Goal: Task Accomplishment & Management: Use online tool/utility

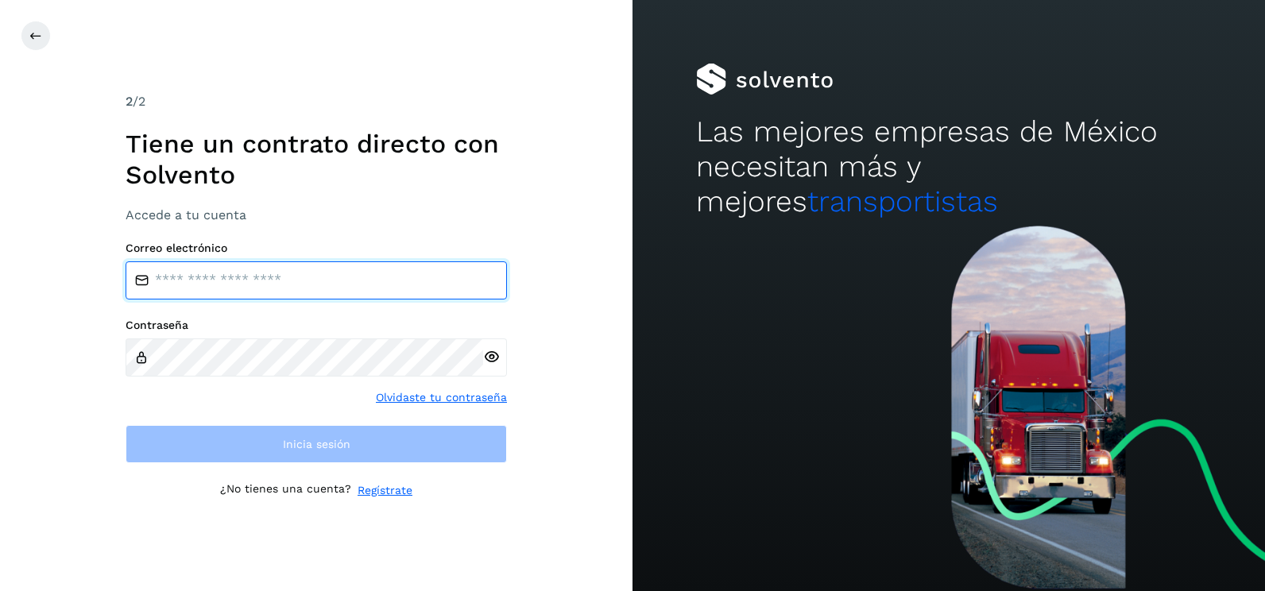
type input "**********"
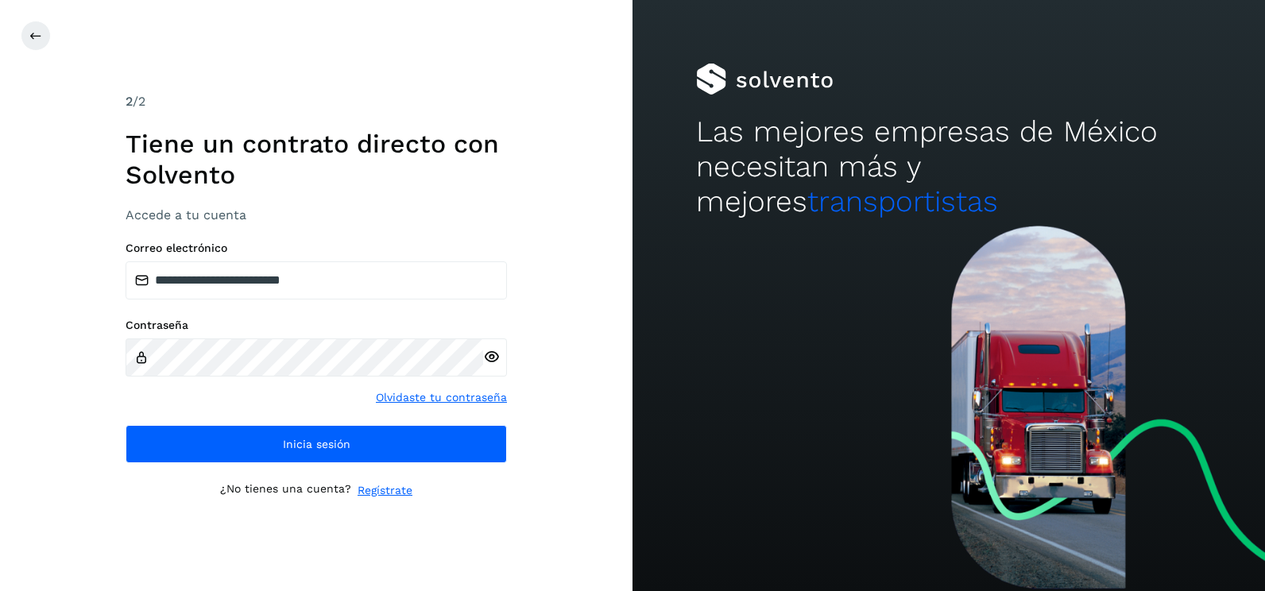
click at [577, 219] on div "**********" at bounding box center [316, 295] width 633 height 591
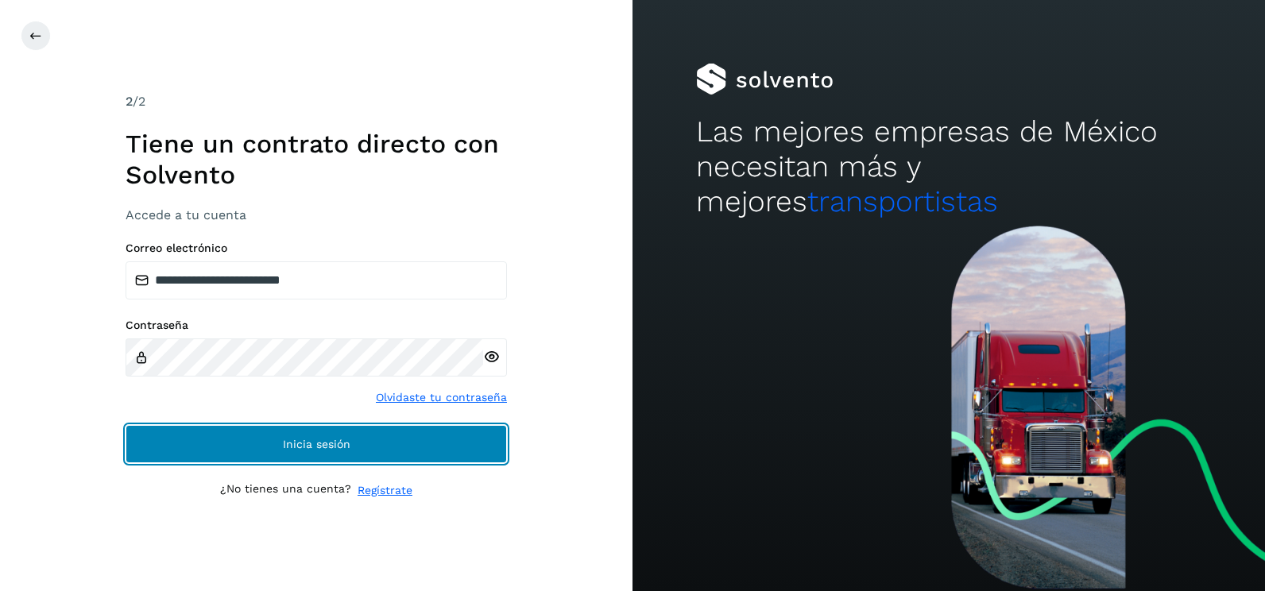
click at [478, 438] on button "Inicia sesión" at bounding box center [316, 444] width 381 height 38
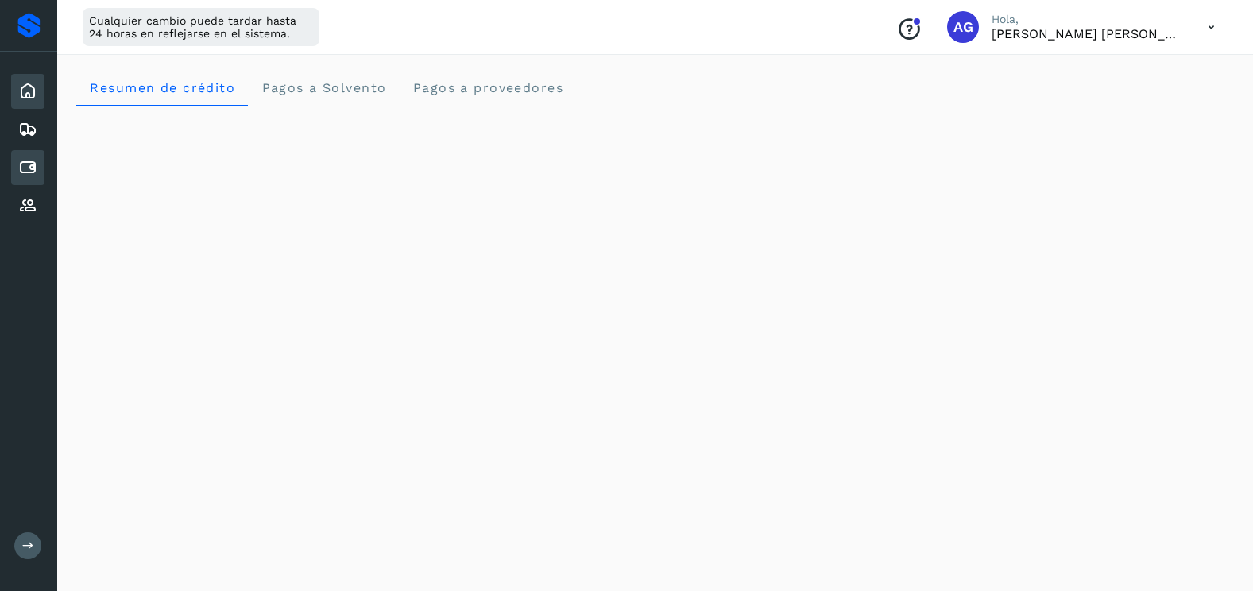
click at [29, 168] on icon at bounding box center [27, 167] width 19 height 19
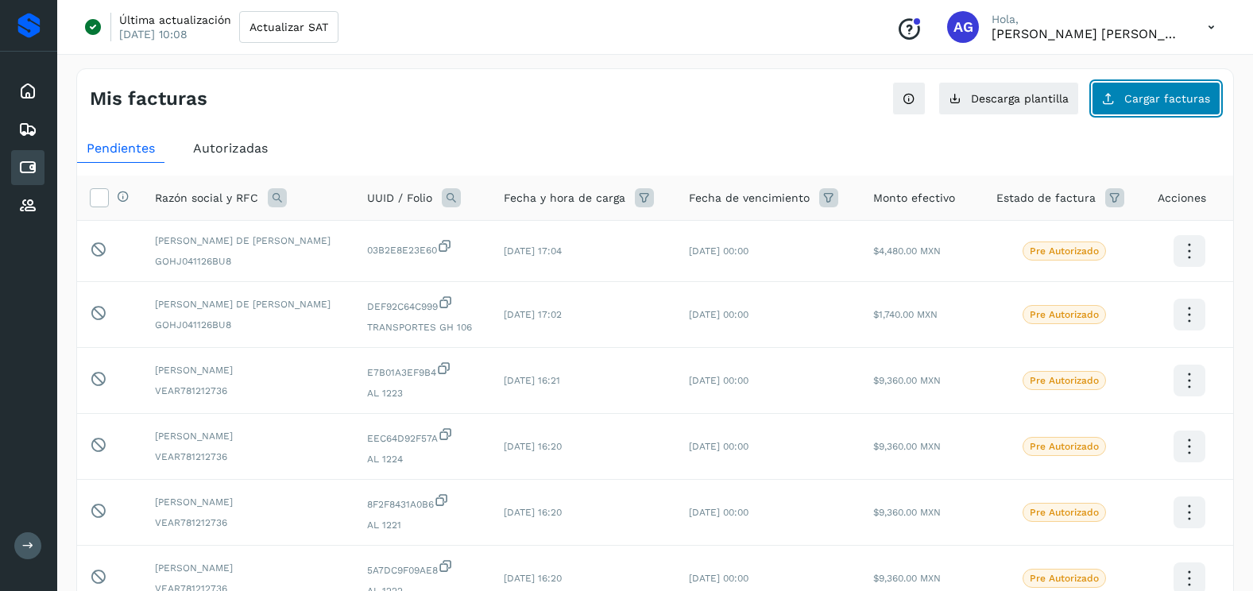
click at [1175, 105] on button "Cargar facturas" at bounding box center [1156, 98] width 129 height 33
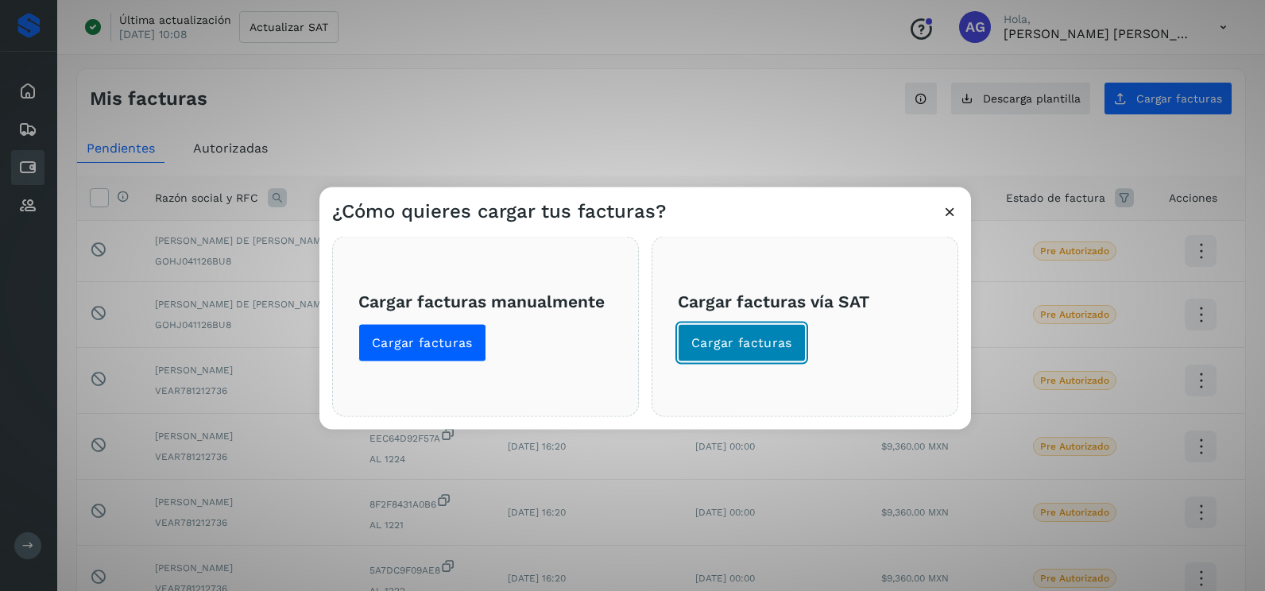
click at [726, 350] on span "Cargar facturas" at bounding box center [741, 343] width 101 height 17
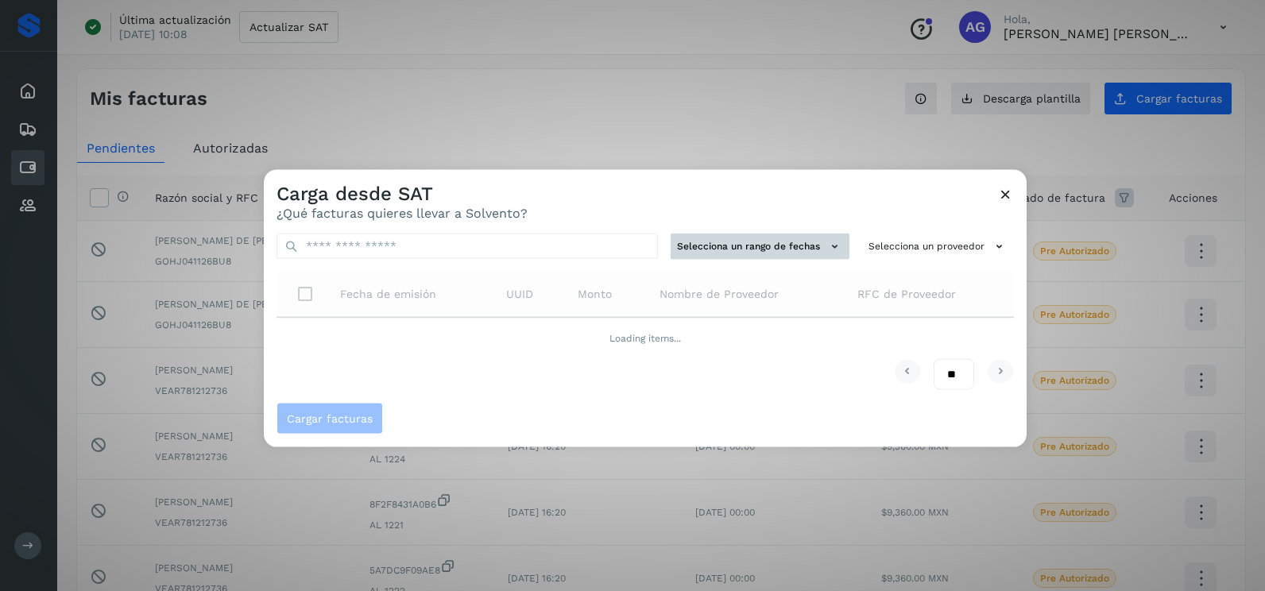
click at [745, 251] on button "Selecciona un rango de fechas" at bounding box center [760, 247] width 179 height 26
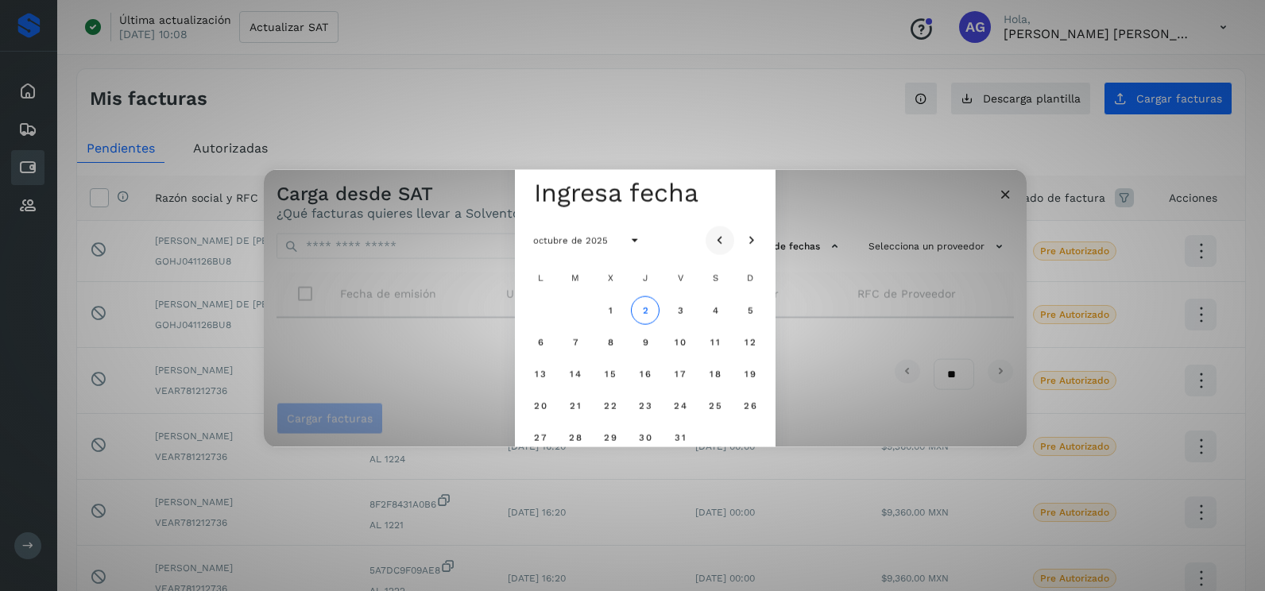
click at [730, 239] on button "Mes anterior" at bounding box center [720, 240] width 29 height 29
click at [539, 430] on button "25" at bounding box center [540, 437] width 29 height 29
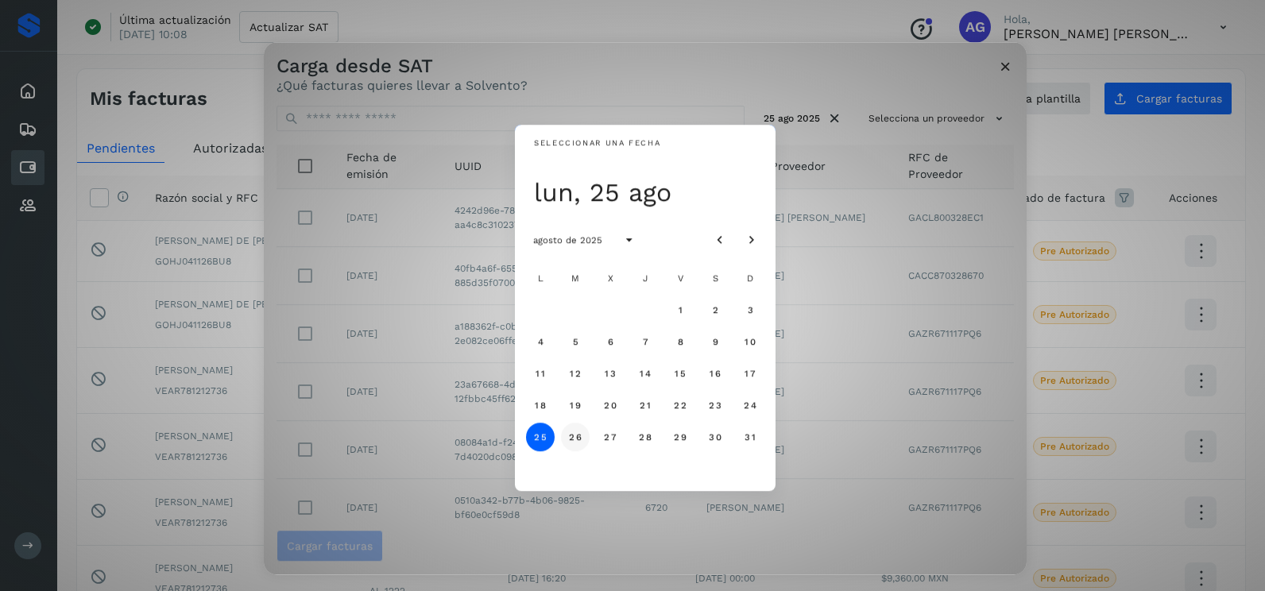
click at [576, 440] on span "26" at bounding box center [575, 437] width 14 height 11
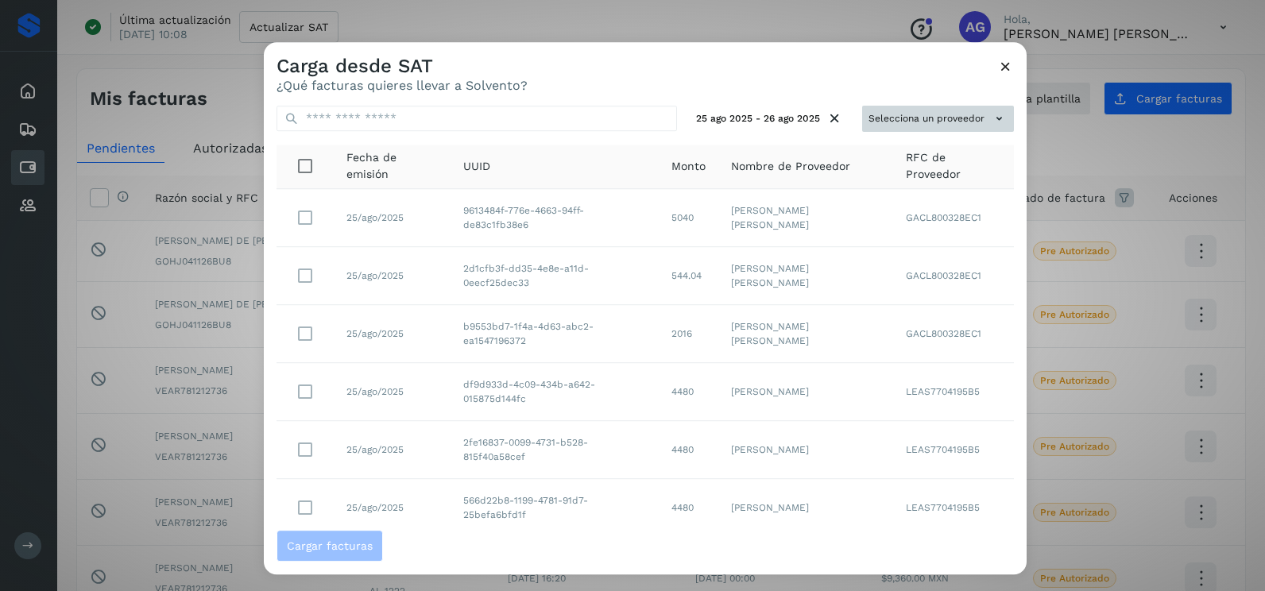
click at [950, 118] on button "Selecciona un proveedor" at bounding box center [938, 119] width 152 height 26
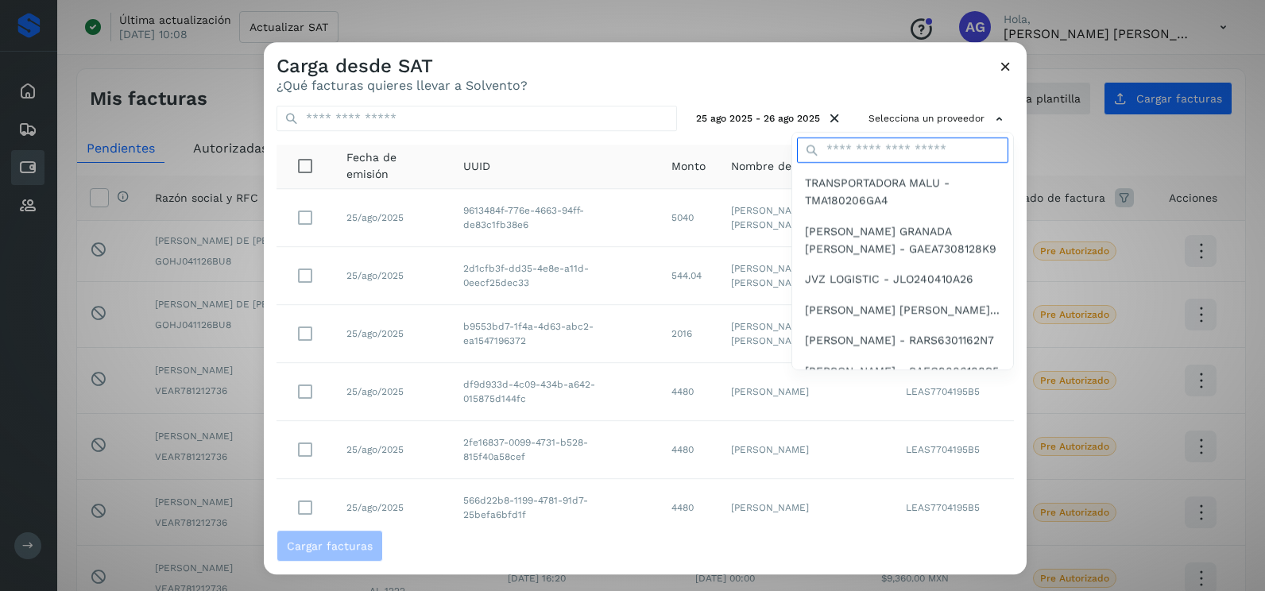
click at [878, 161] on input "text" at bounding box center [902, 149] width 211 height 25
click at [870, 153] on input "text" at bounding box center [902, 149] width 211 height 25
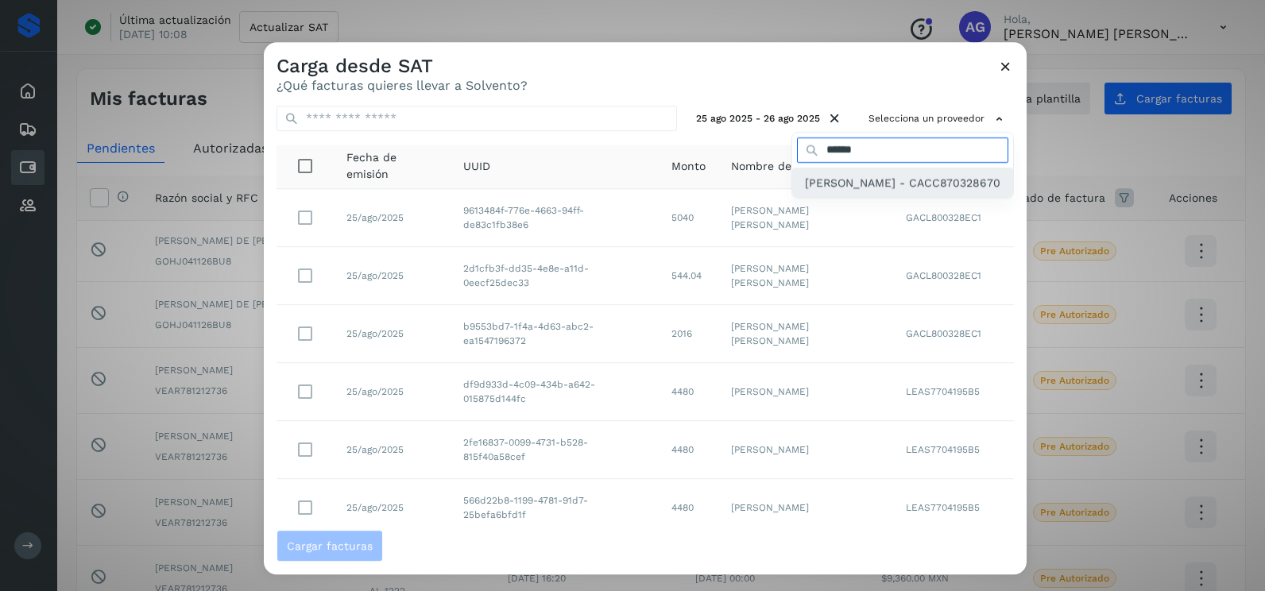
type input "******"
click at [858, 184] on span "[PERSON_NAME] - CACC870328670" at bounding box center [903, 182] width 196 height 17
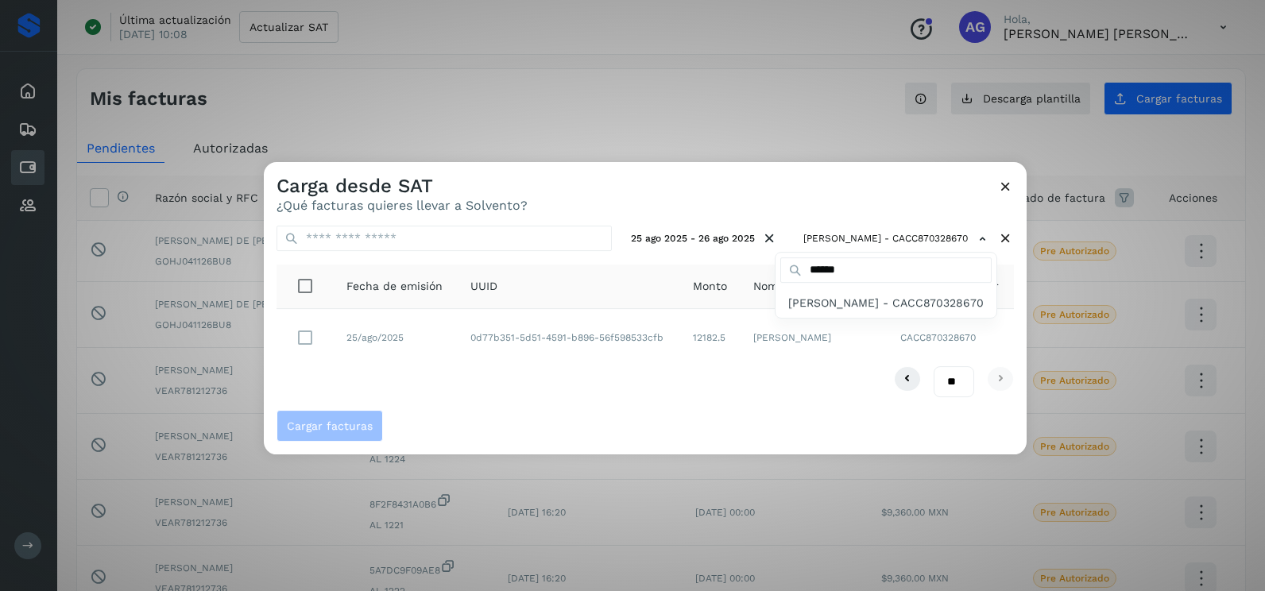
click at [298, 336] on div at bounding box center [896, 457] width 1265 height 591
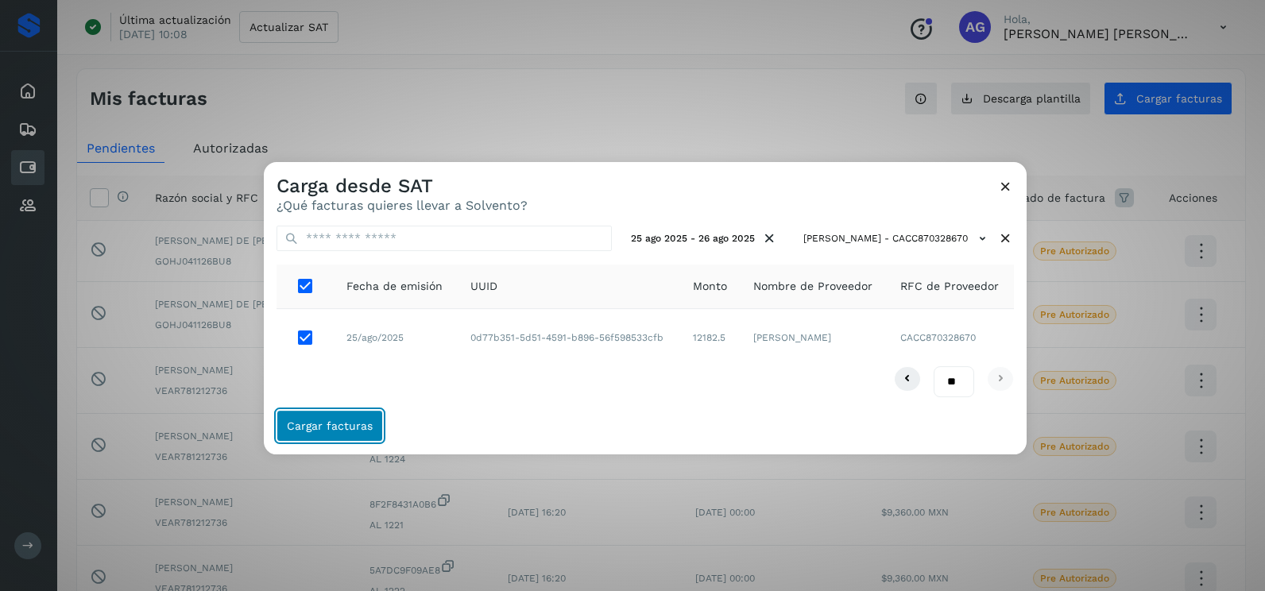
click at [339, 430] on span "Cargar facturas" at bounding box center [330, 425] width 86 height 11
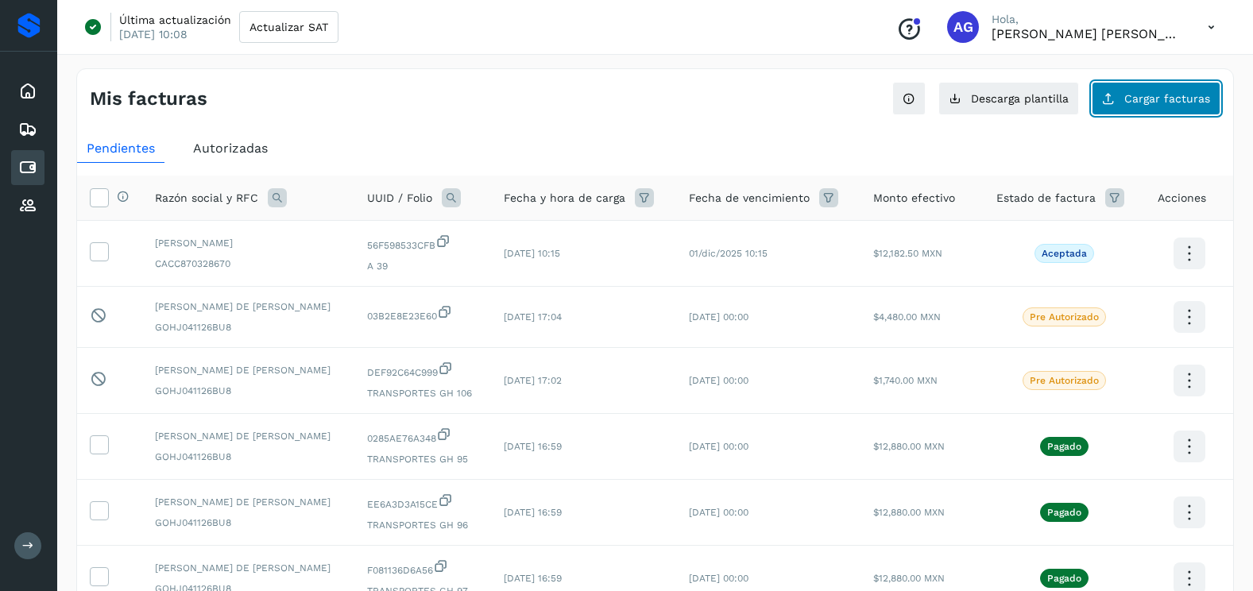
click at [1175, 83] on button "Cargar facturas" at bounding box center [1156, 98] width 129 height 33
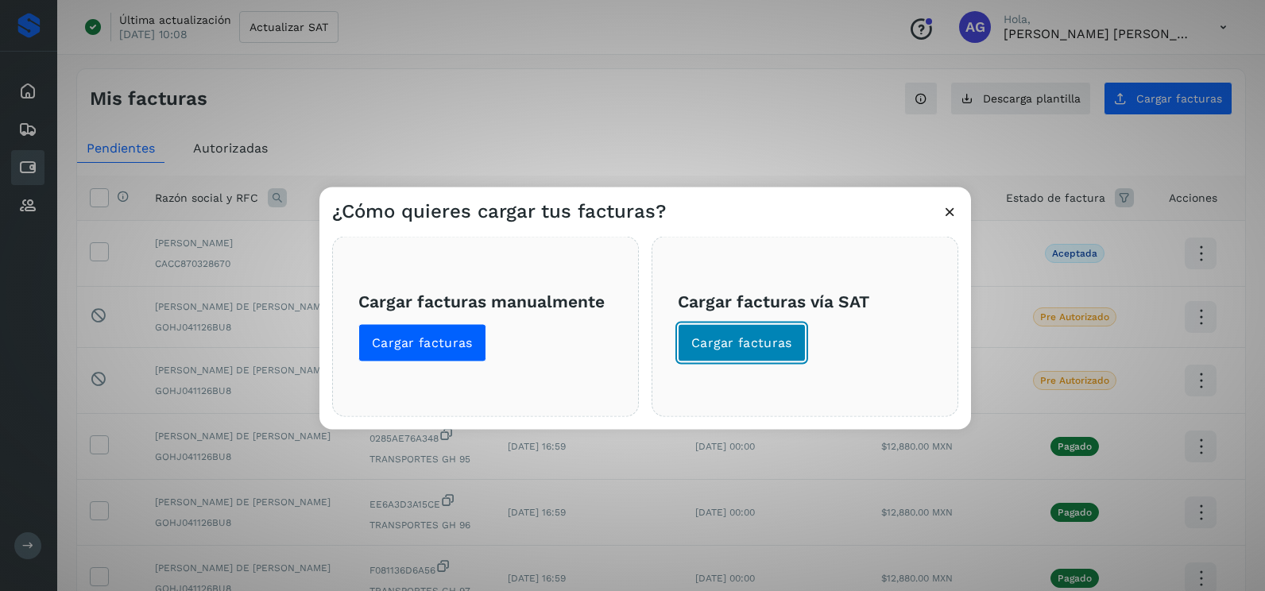
click at [730, 343] on span "Cargar facturas" at bounding box center [741, 343] width 101 height 17
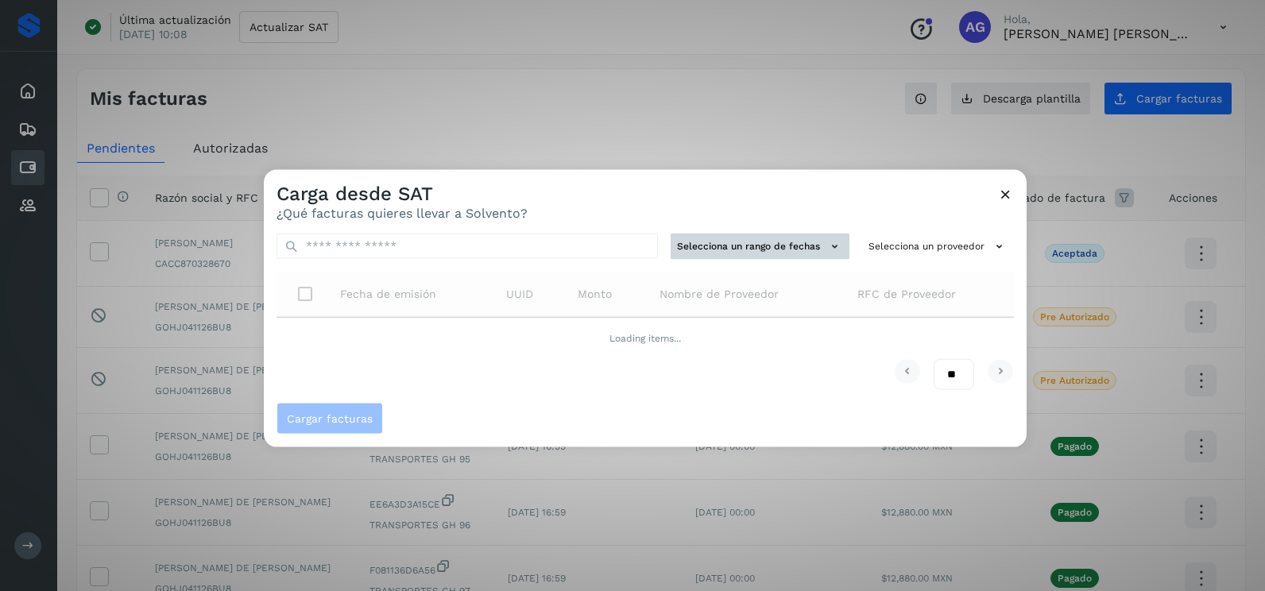
click at [748, 245] on button "Selecciona un rango de fechas" at bounding box center [760, 247] width 179 height 26
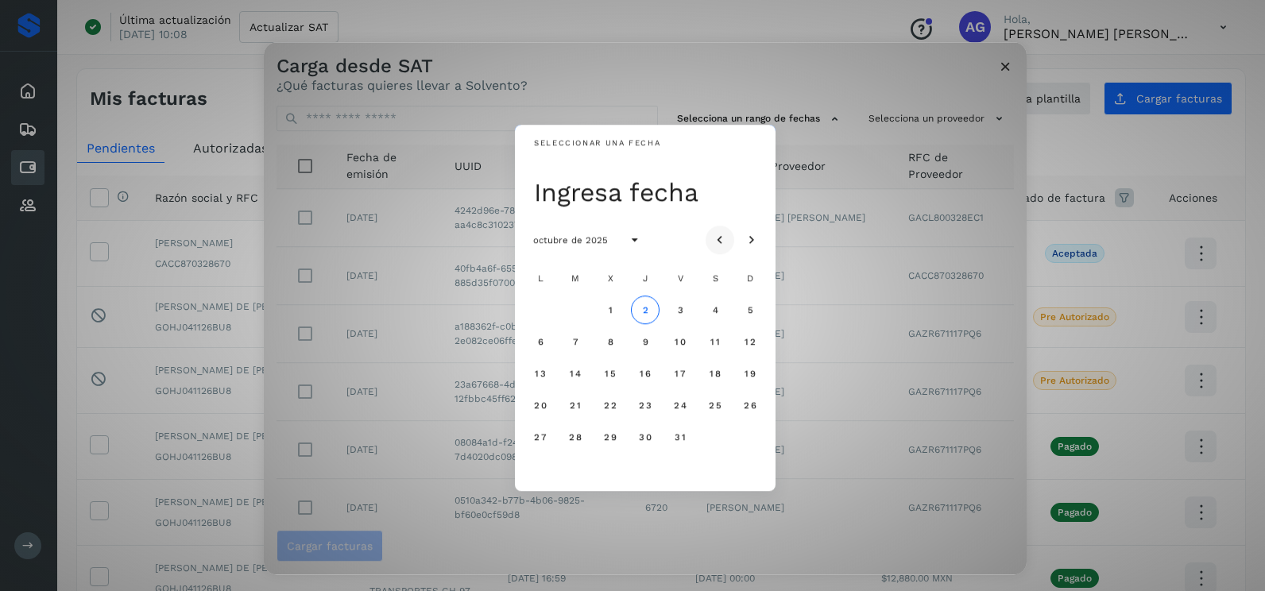
click at [712, 239] on icon "Mes anterior" at bounding box center [720, 241] width 16 height 16
click at [612, 342] on span "10" at bounding box center [610, 341] width 12 height 11
click at [648, 345] on span "11" at bounding box center [645, 341] width 10 height 11
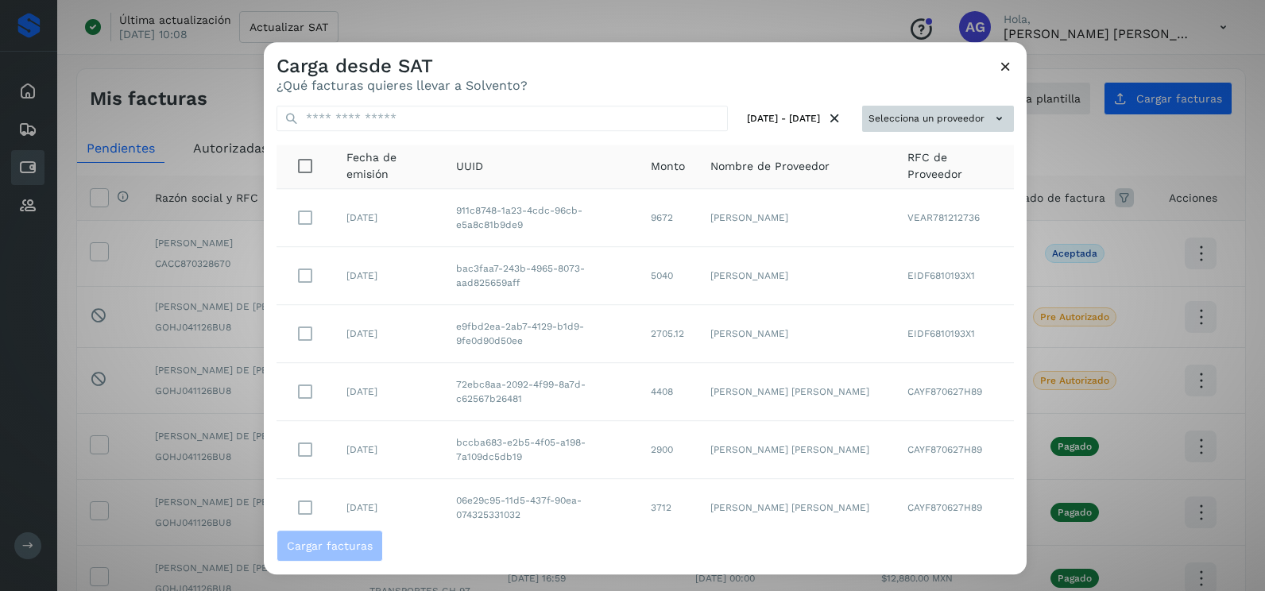
click at [904, 126] on button "Selecciona un proveedor" at bounding box center [938, 119] width 152 height 26
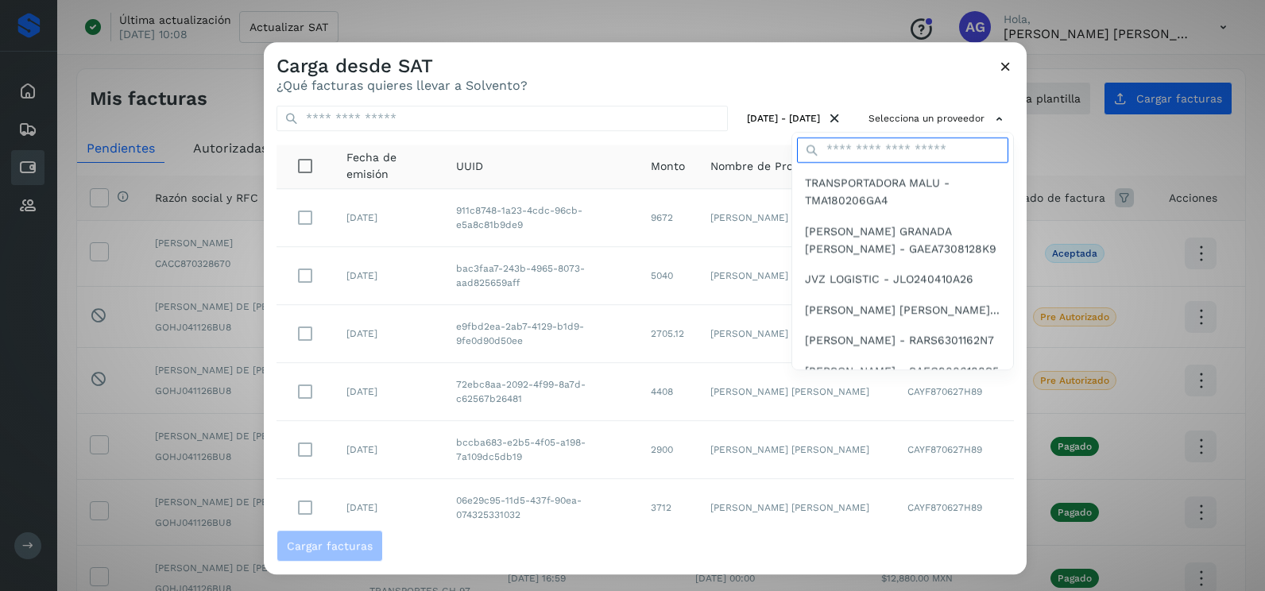
click at [886, 156] on input "text" at bounding box center [902, 149] width 211 height 25
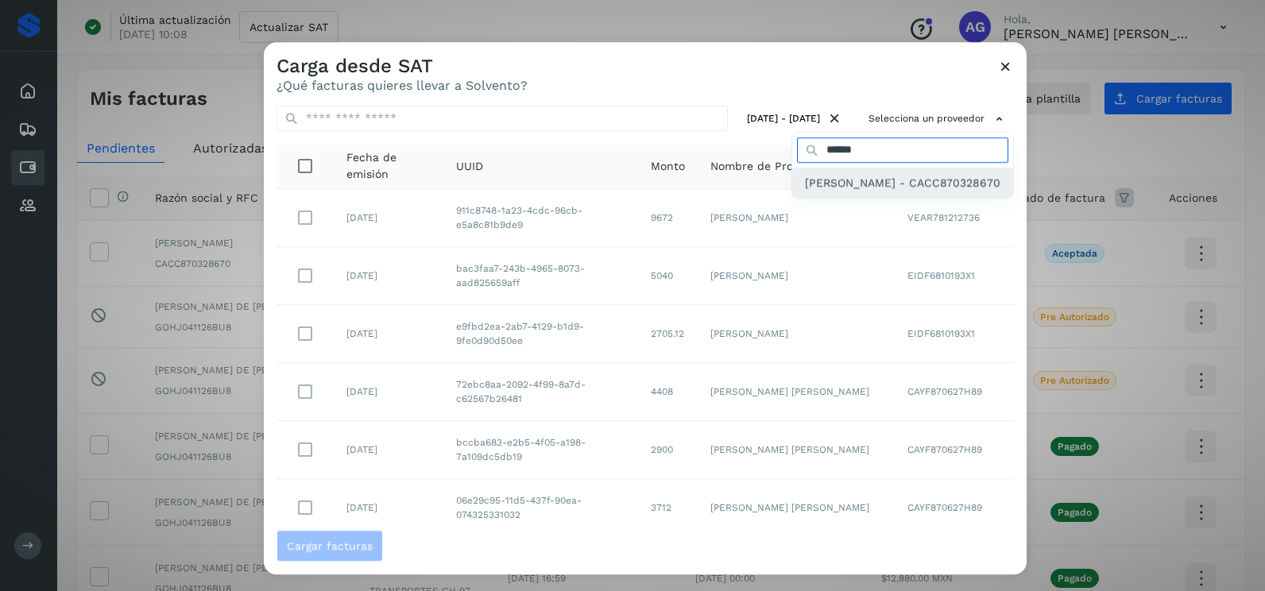
type input "******"
click at [876, 180] on span "[PERSON_NAME] - CACC870328670" at bounding box center [903, 182] width 196 height 17
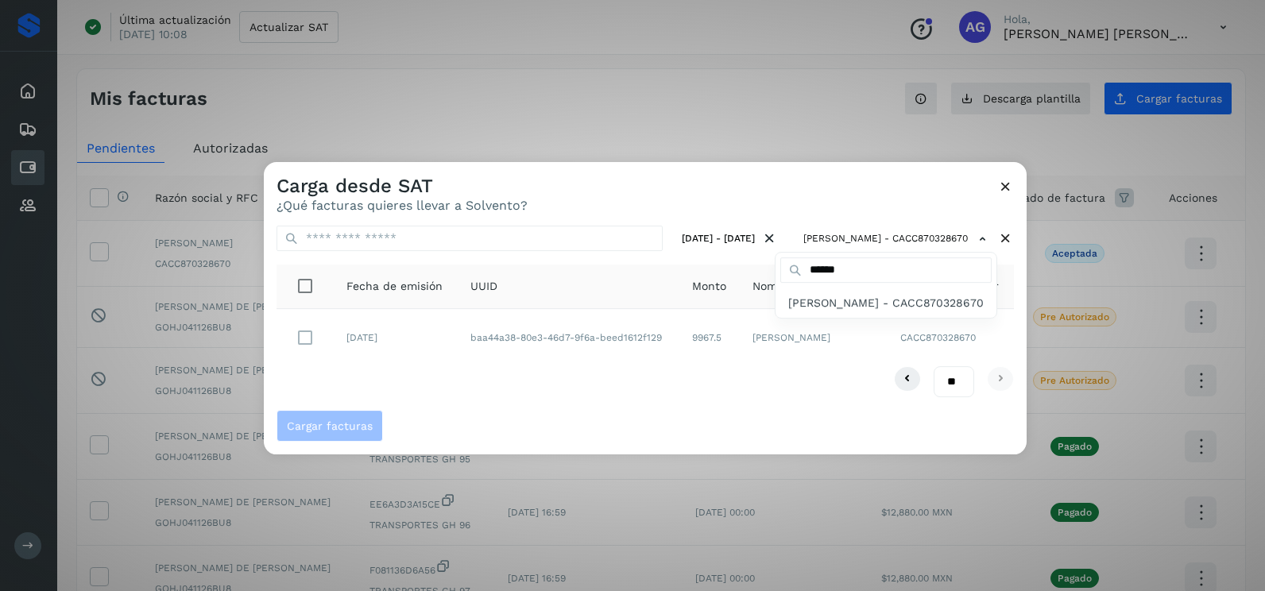
click at [289, 350] on div at bounding box center [896, 457] width 1265 height 591
click at [303, 331] on div at bounding box center [896, 457] width 1265 height 591
click at [302, 343] on div at bounding box center [896, 457] width 1265 height 591
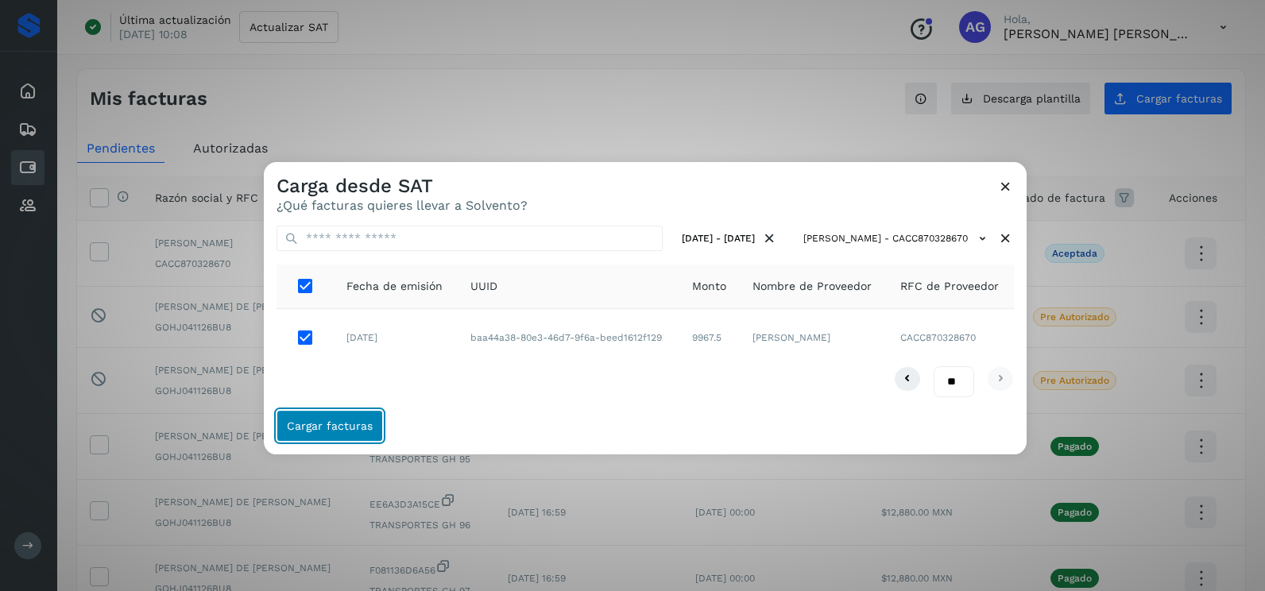
click at [354, 429] on span "Cargar facturas" at bounding box center [330, 425] width 86 height 11
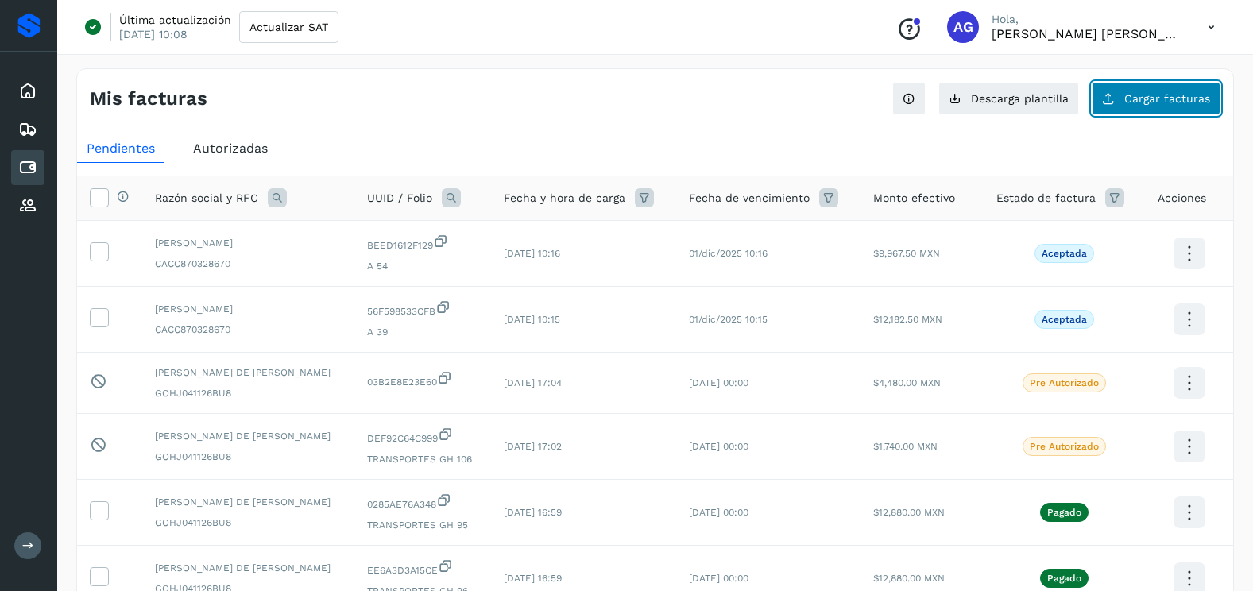
click at [1163, 93] on span "Cargar facturas" at bounding box center [1168, 98] width 86 height 11
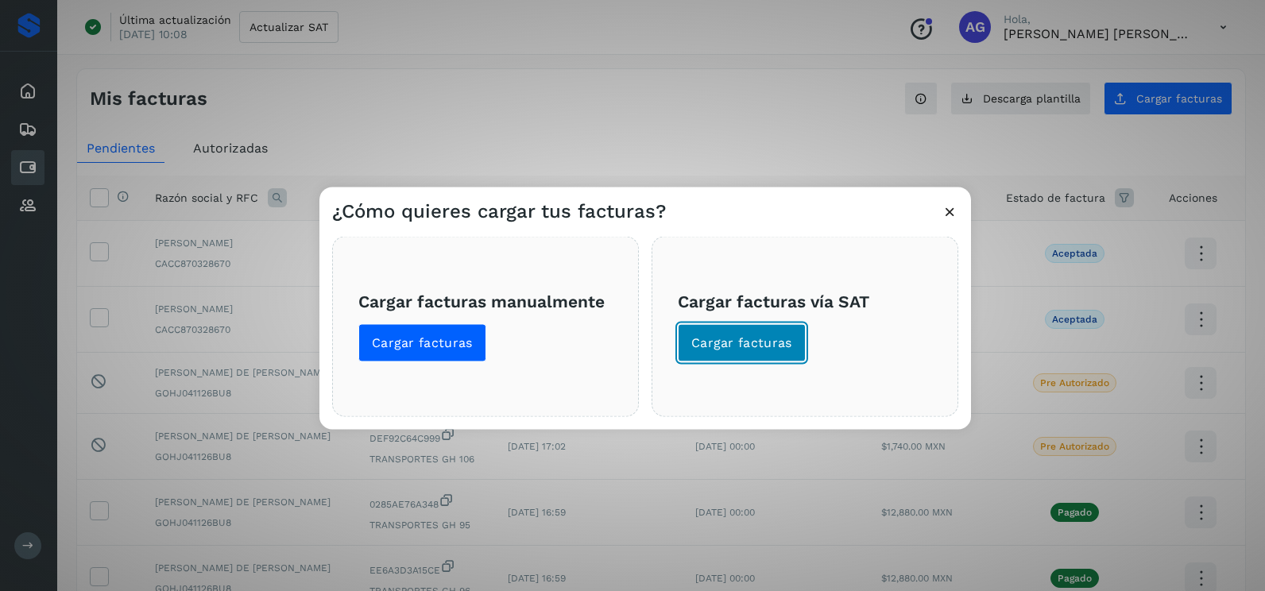
click at [714, 346] on span "Cargar facturas" at bounding box center [741, 343] width 101 height 17
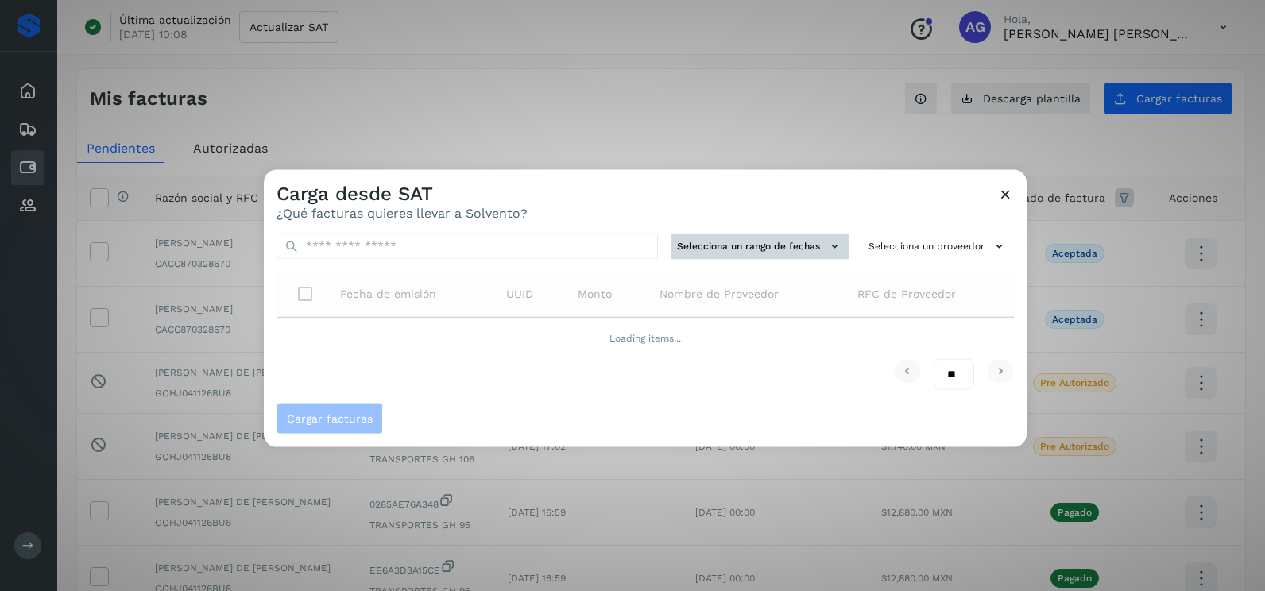
click at [765, 254] on button "Selecciona un rango de fechas" at bounding box center [760, 247] width 179 height 26
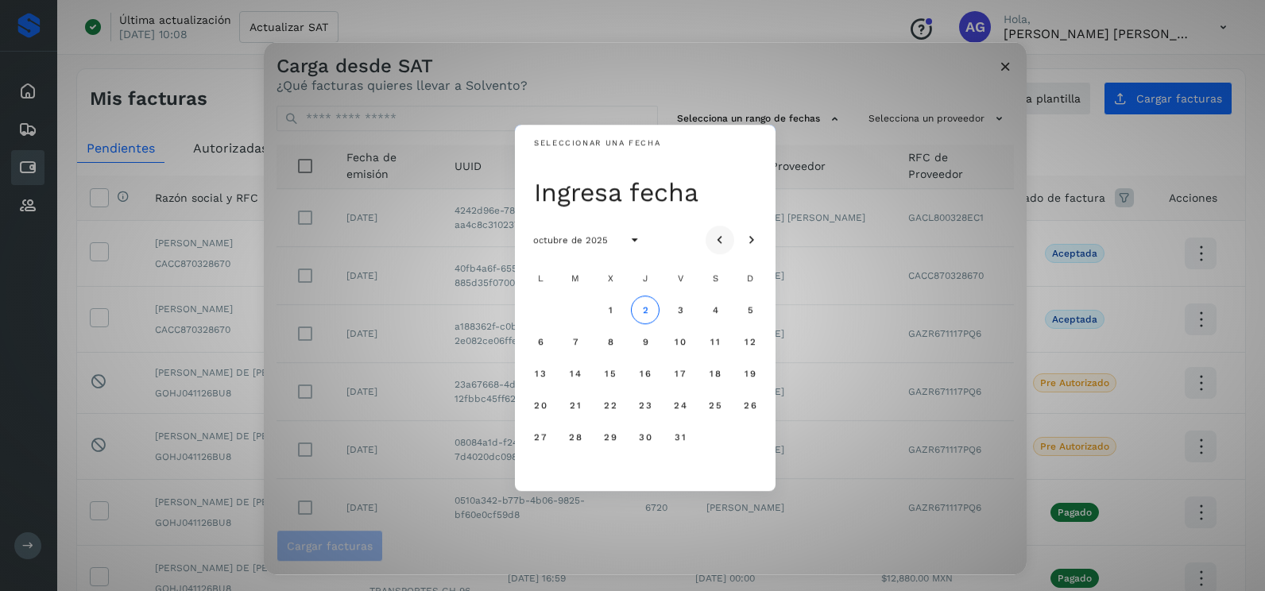
click at [721, 238] on icon "Mes anterior" at bounding box center [720, 241] width 16 height 16
click at [539, 371] on span "15" at bounding box center [540, 373] width 12 height 11
click at [580, 372] on span "16" at bounding box center [575, 373] width 12 height 11
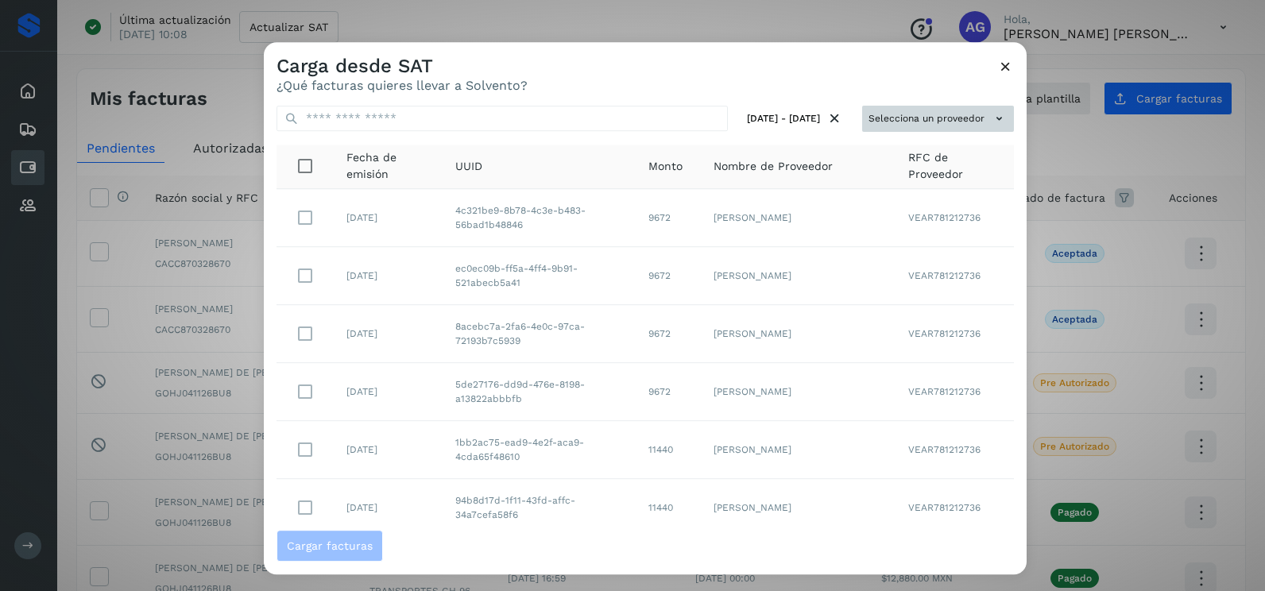
click at [912, 119] on button "Selecciona un proveedor" at bounding box center [938, 119] width 152 height 26
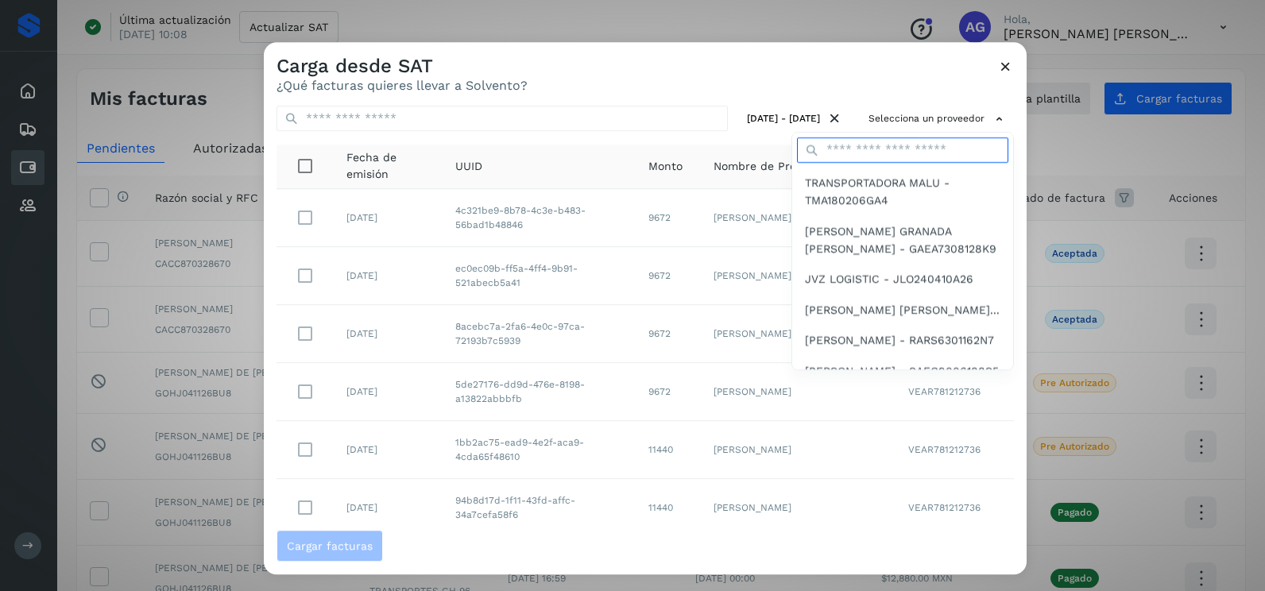
click at [874, 156] on input "text" at bounding box center [902, 149] width 211 height 25
type input "******"
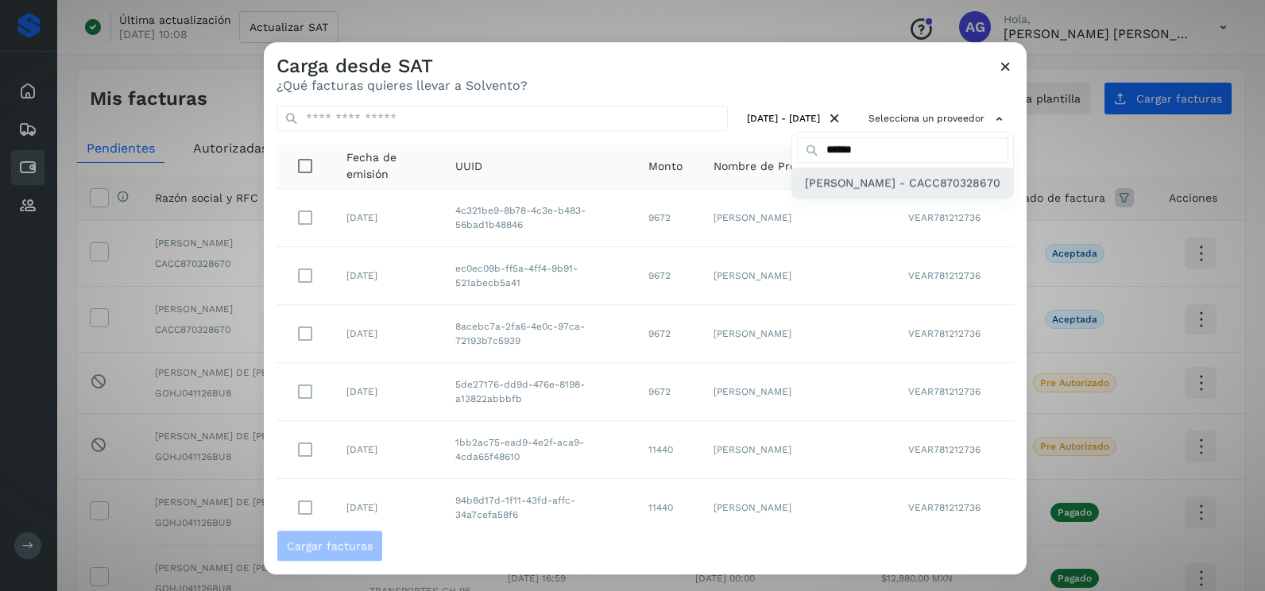
click at [861, 192] on span "[PERSON_NAME] - CACC870328670" at bounding box center [903, 182] width 196 height 17
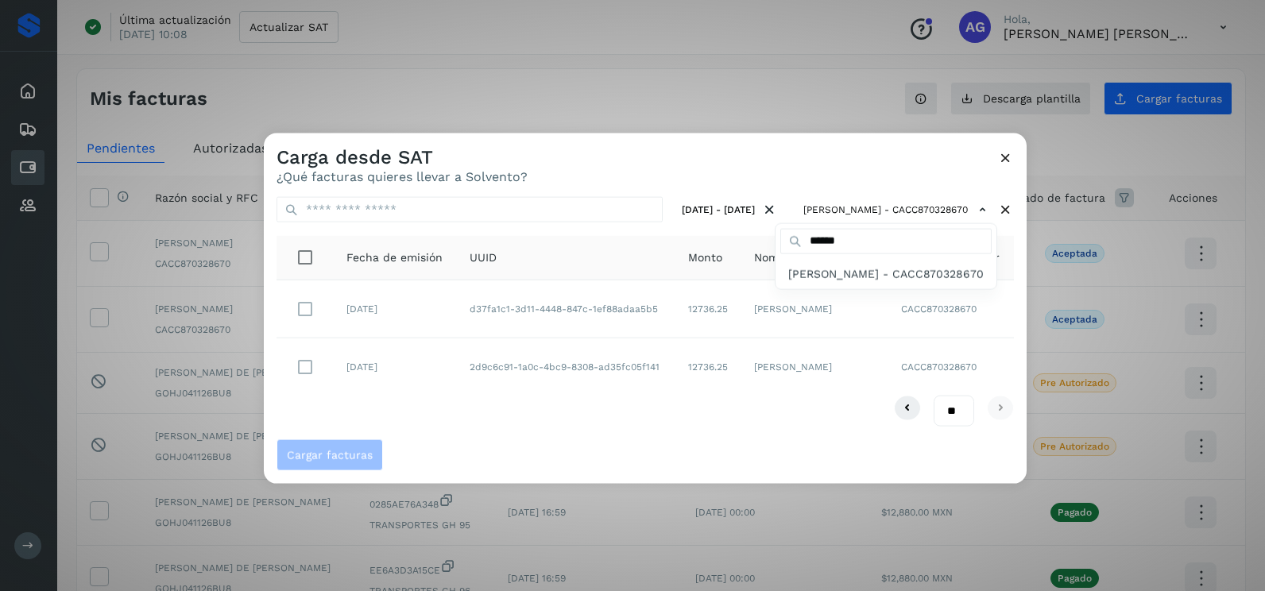
click at [303, 373] on div at bounding box center [896, 429] width 1265 height 591
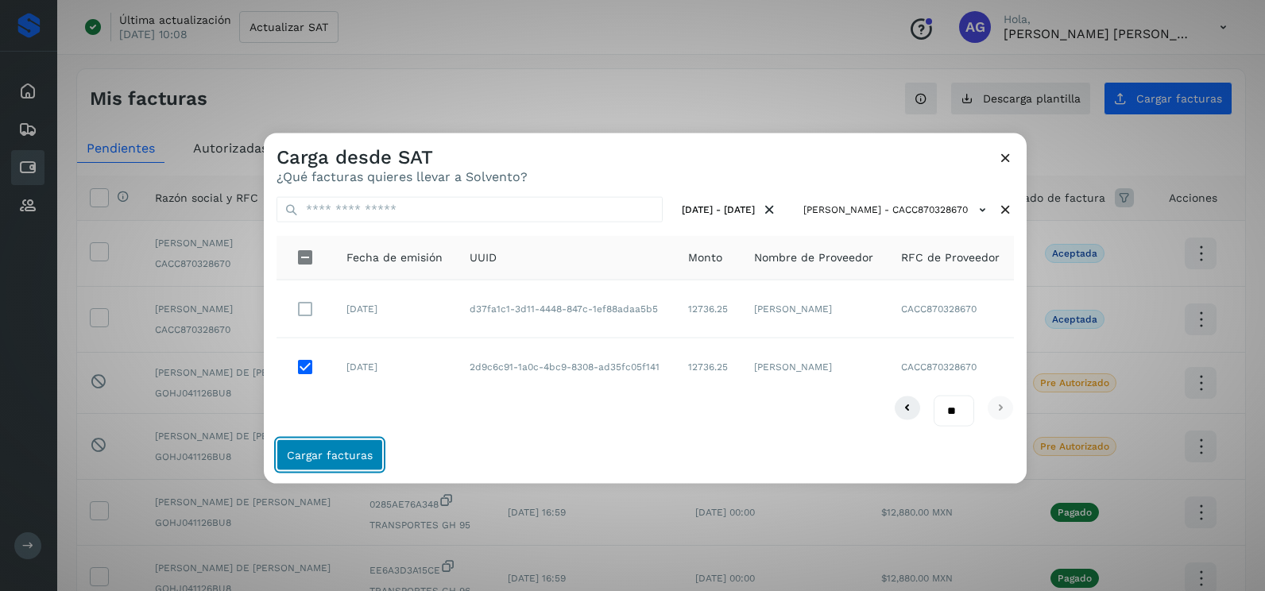
click at [296, 460] on span "Cargar facturas" at bounding box center [330, 454] width 86 height 11
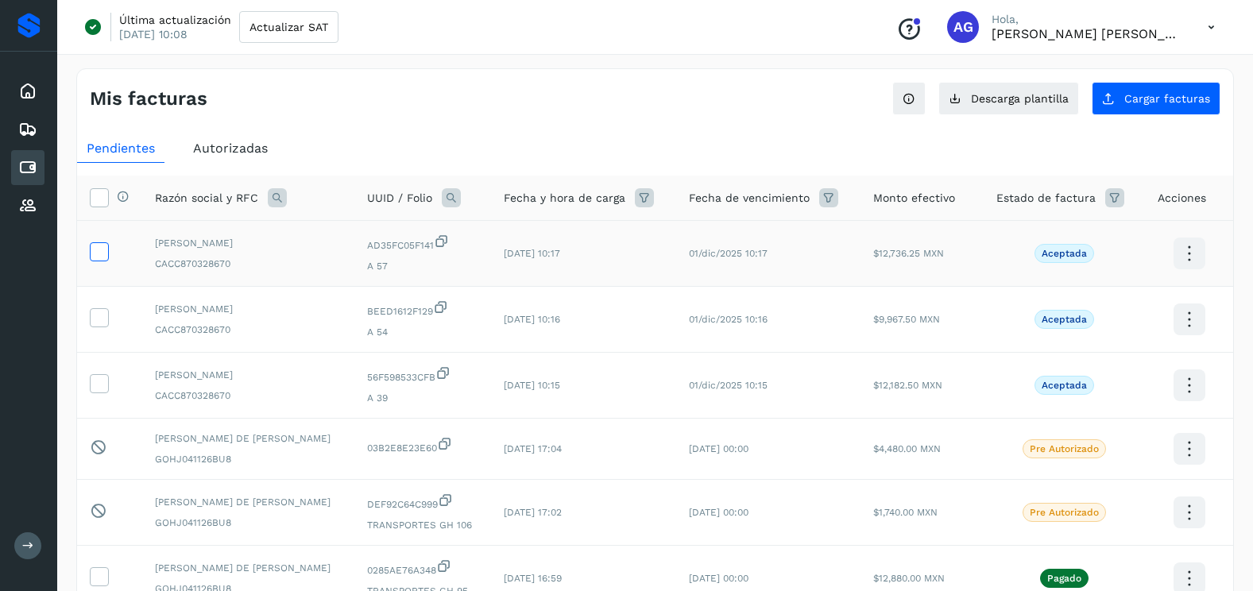
click at [104, 250] on icon at bounding box center [99, 250] width 17 height 17
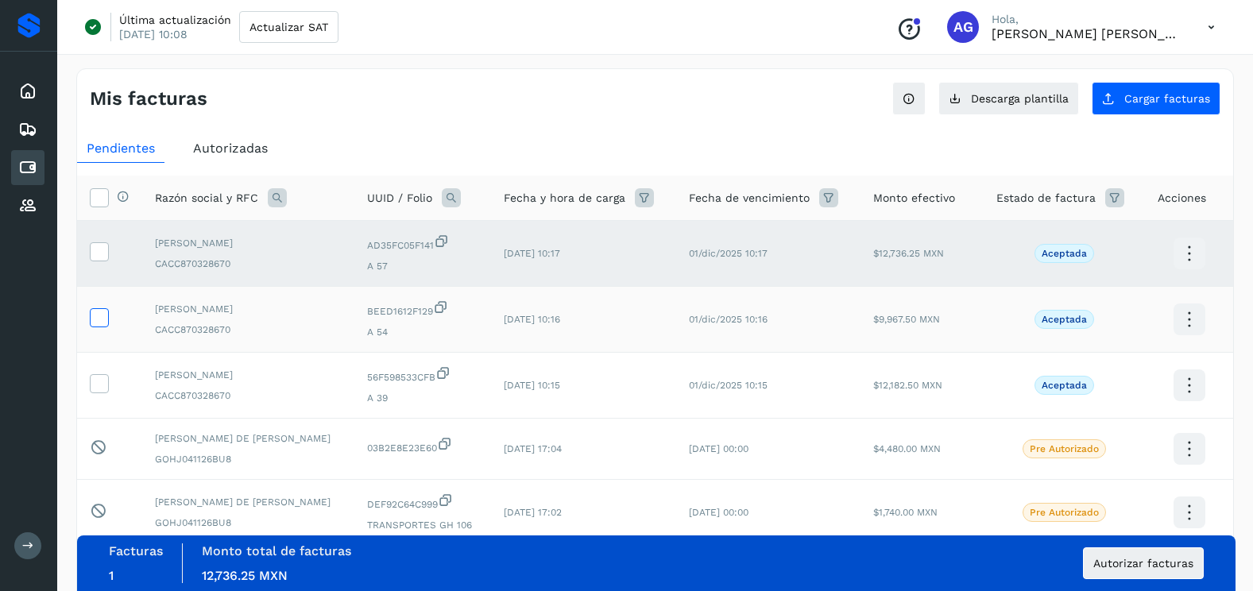
click at [100, 319] on icon at bounding box center [99, 316] width 17 height 17
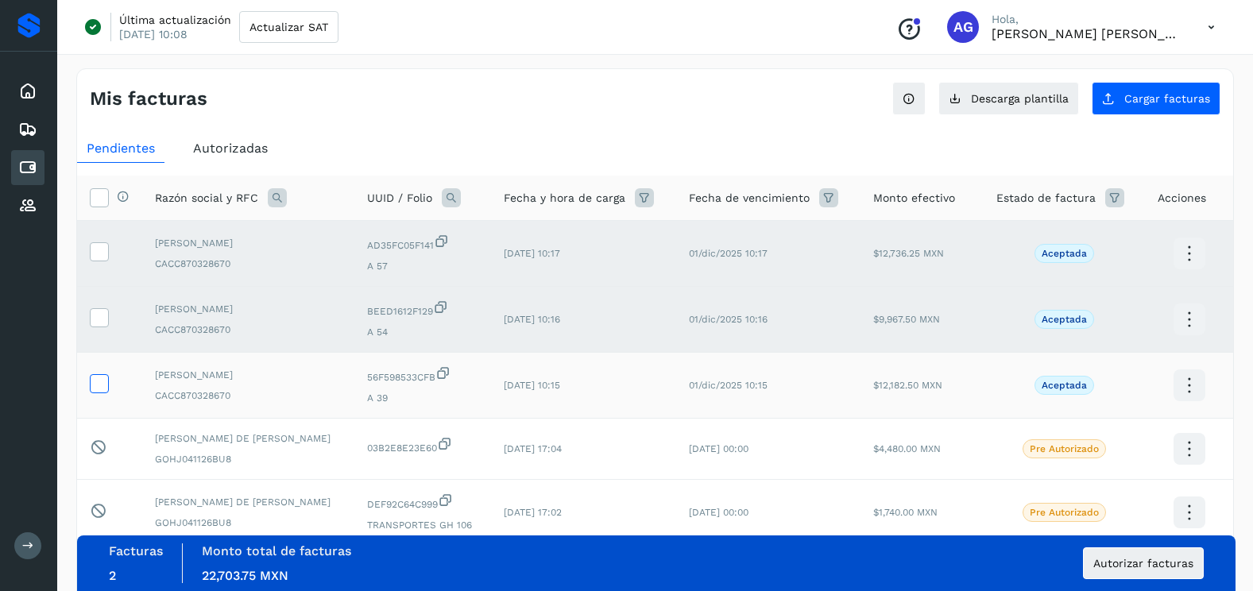
click at [99, 385] on icon at bounding box center [99, 382] width 17 height 17
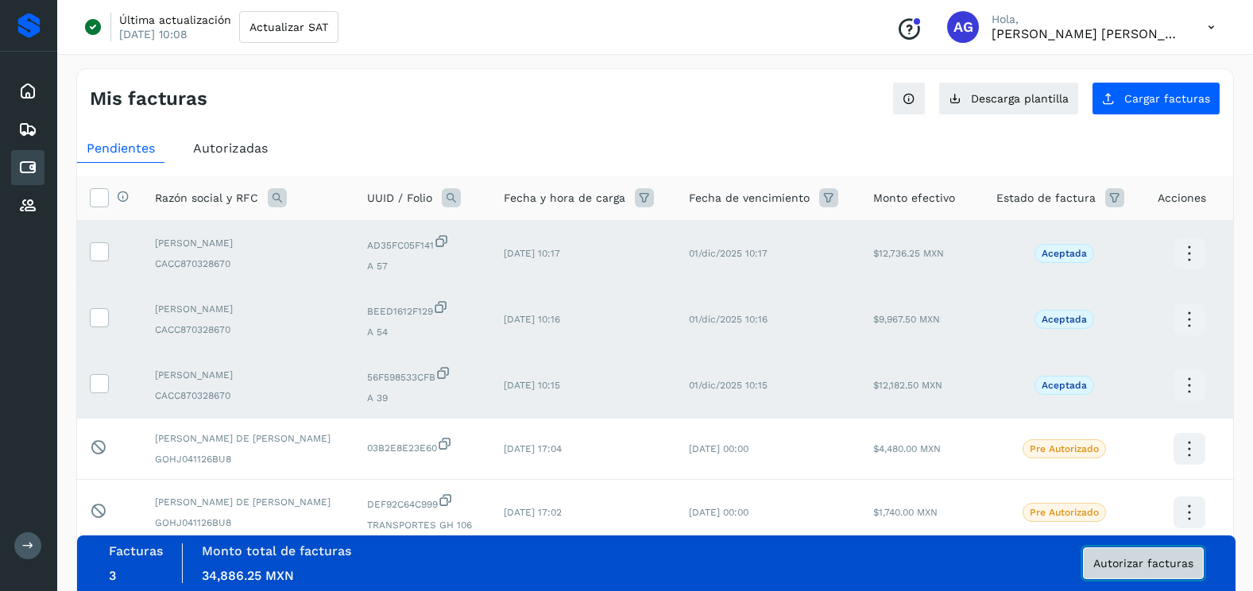
click at [1118, 564] on span "Autorizar facturas" at bounding box center [1144, 563] width 100 height 11
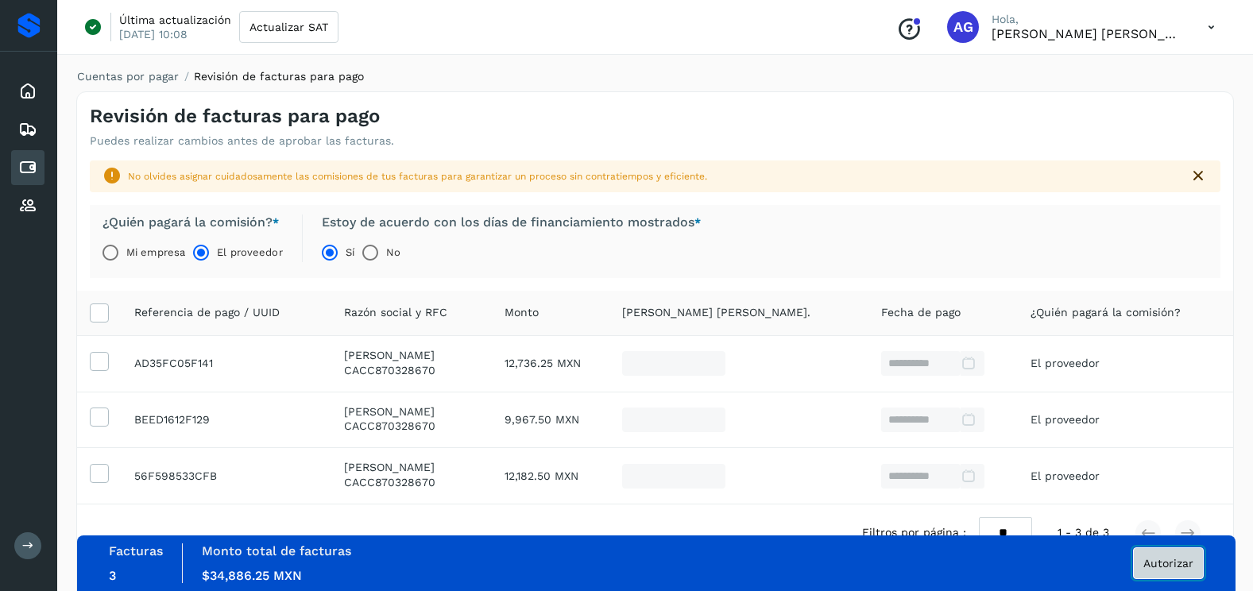
click at [1167, 563] on span "Autorizar" at bounding box center [1169, 563] width 50 height 11
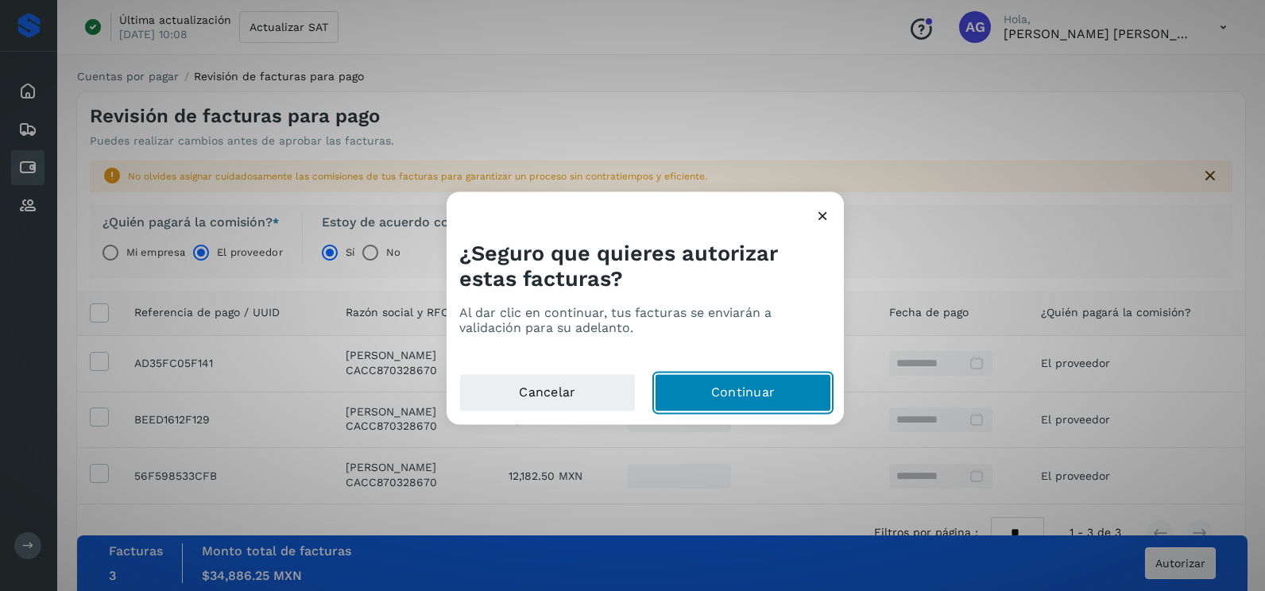
click at [683, 402] on button "Continuar" at bounding box center [743, 393] width 176 height 38
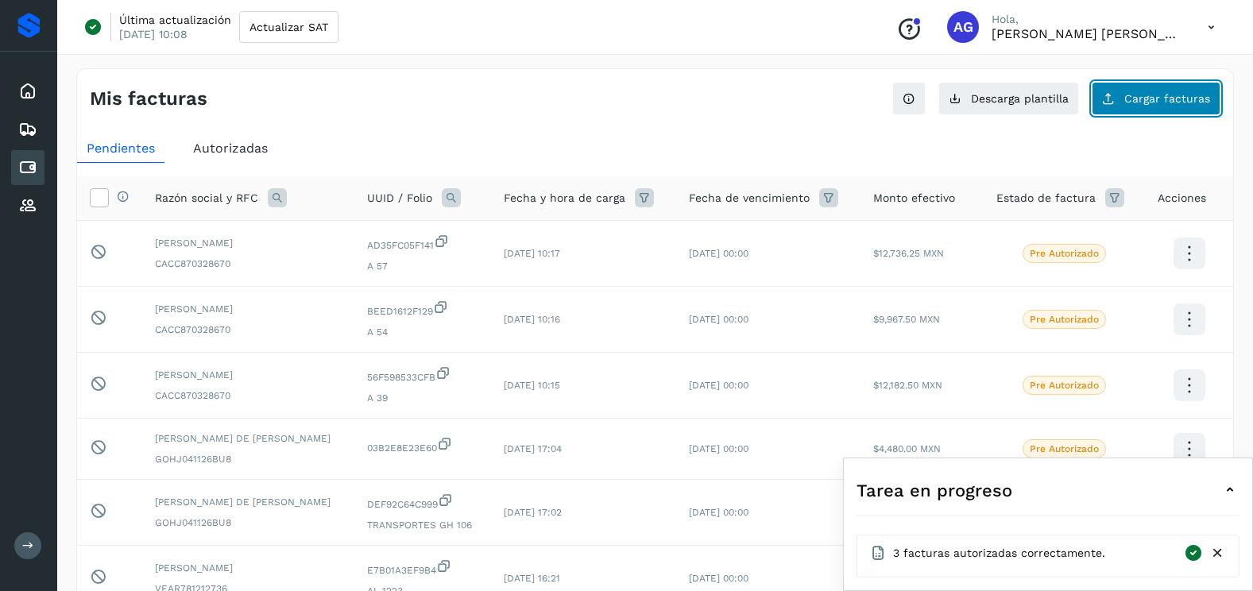
click at [1179, 95] on span "Cargar facturas" at bounding box center [1168, 98] width 86 height 11
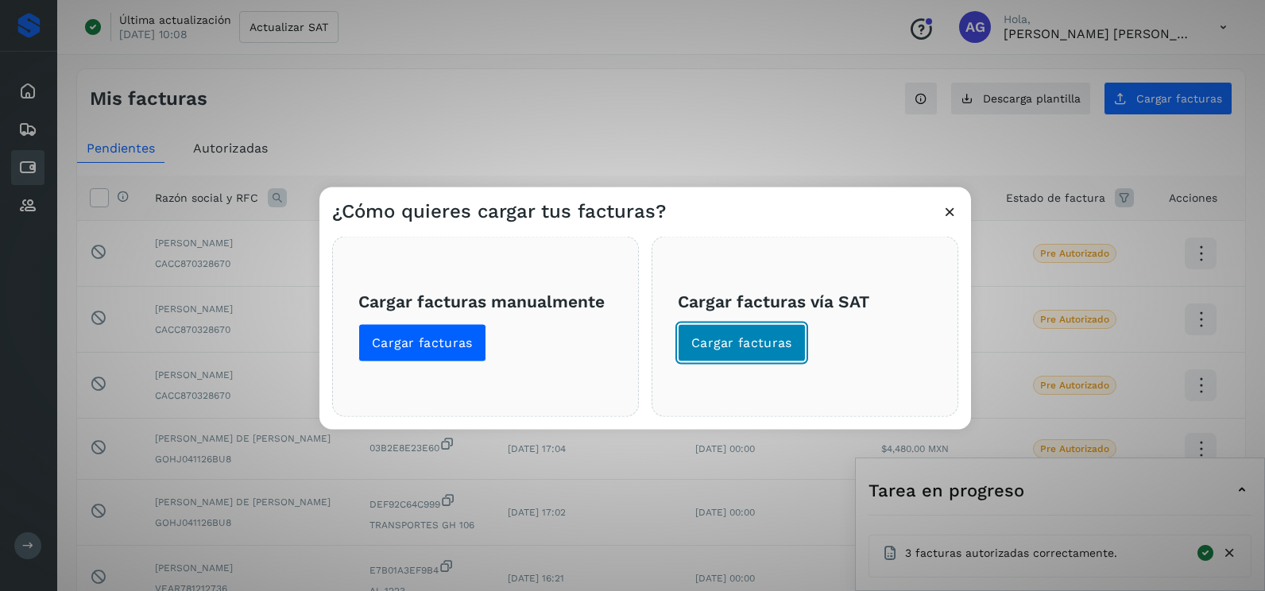
click at [770, 346] on span "Cargar facturas" at bounding box center [741, 343] width 101 height 17
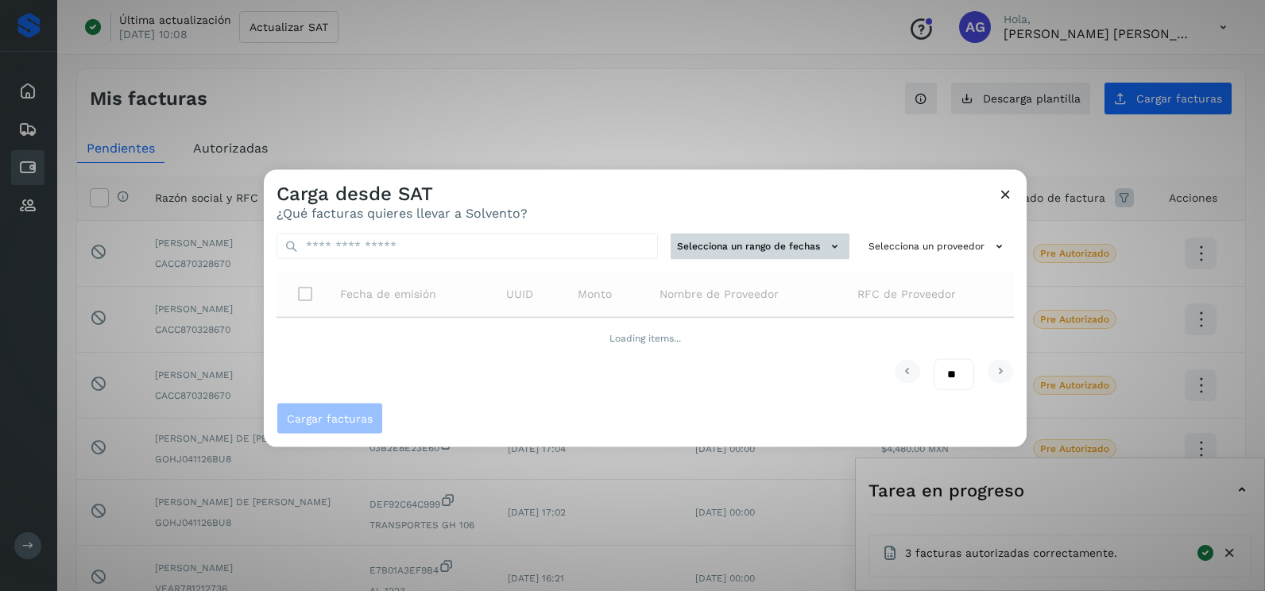
click at [775, 235] on button "Selecciona un rango de fechas" at bounding box center [760, 247] width 179 height 26
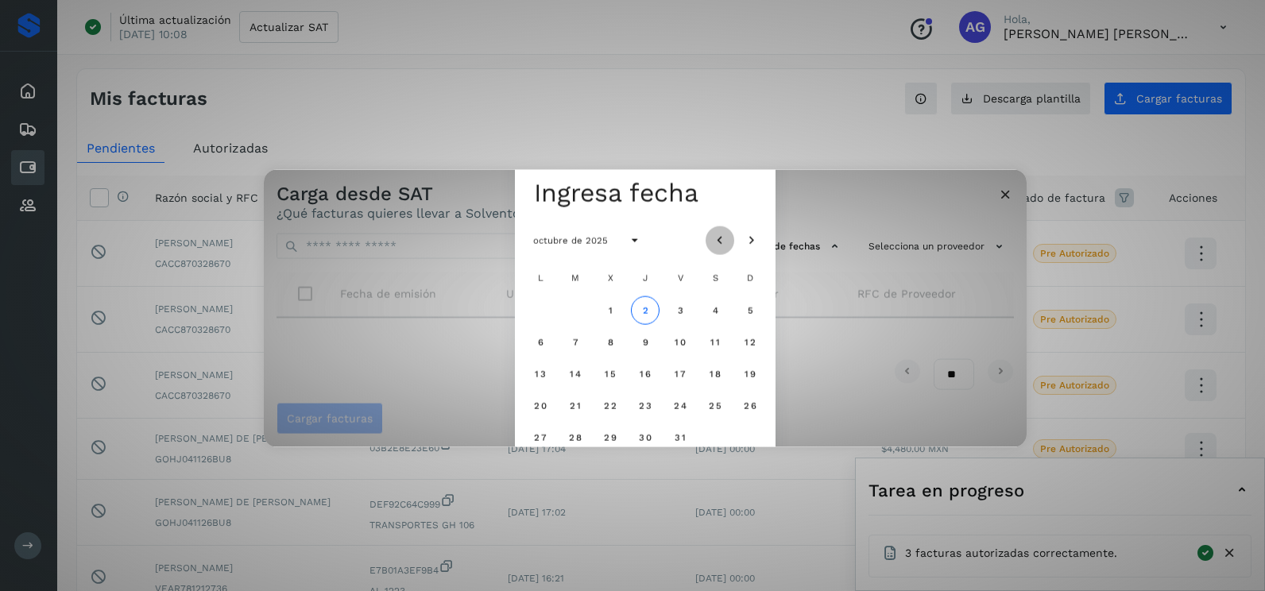
drag, startPoint x: 726, startPoint y: 234, endPoint x: 722, endPoint y: 251, distance: 17.2
click at [726, 234] on icon "Mes anterior" at bounding box center [720, 241] width 16 height 16
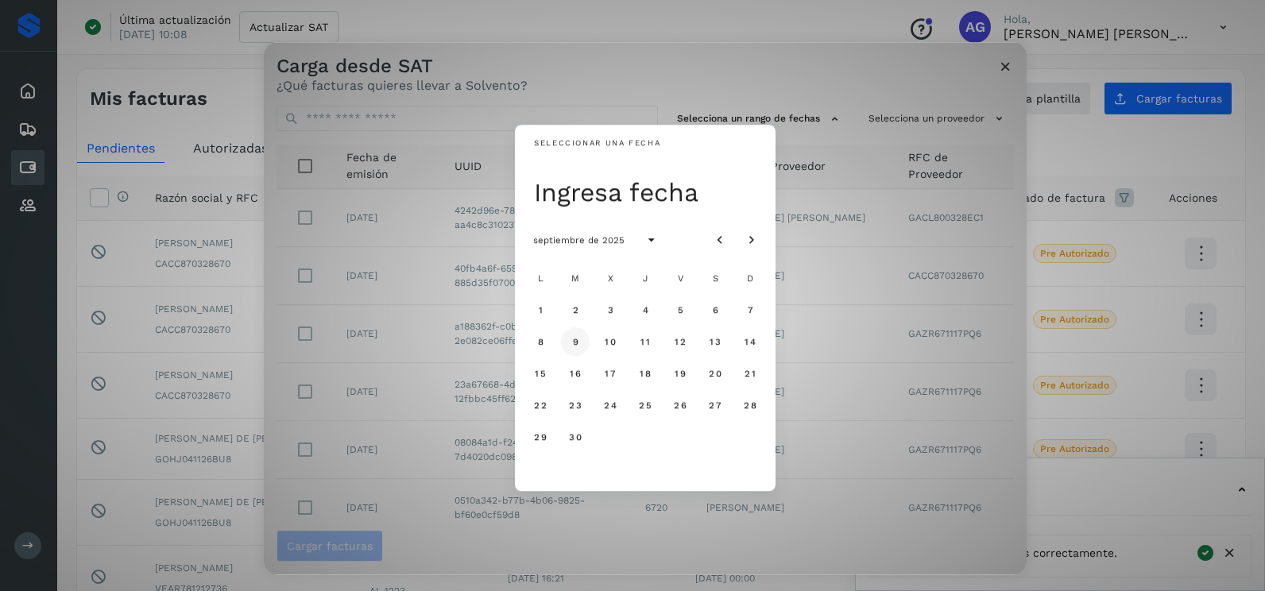
drag, startPoint x: 571, startPoint y: 343, endPoint x: 583, endPoint y: 351, distance: 15.4
click at [571, 343] on button "9" at bounding box center [575, 341] width 29 height 29
click at [616, 343] on span "10" at bounding box center [610, 341] width 12 height 11
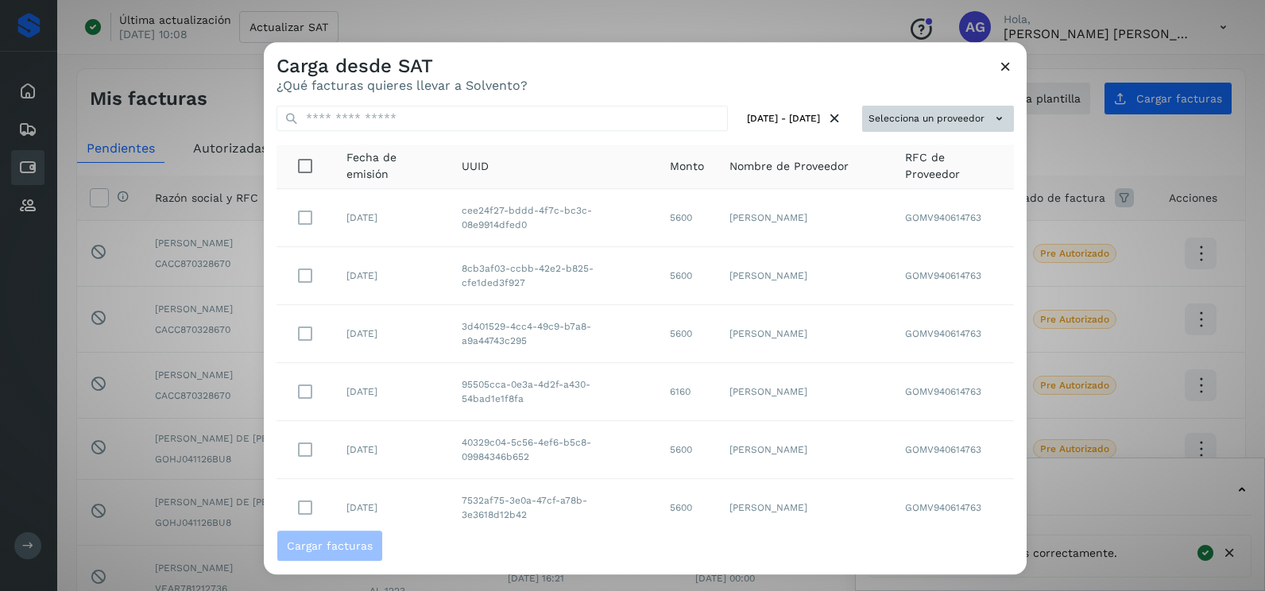
click at [919, 121] on button "Selecciona un proveedor" at bounding box center [938, 119] width 152 height 26
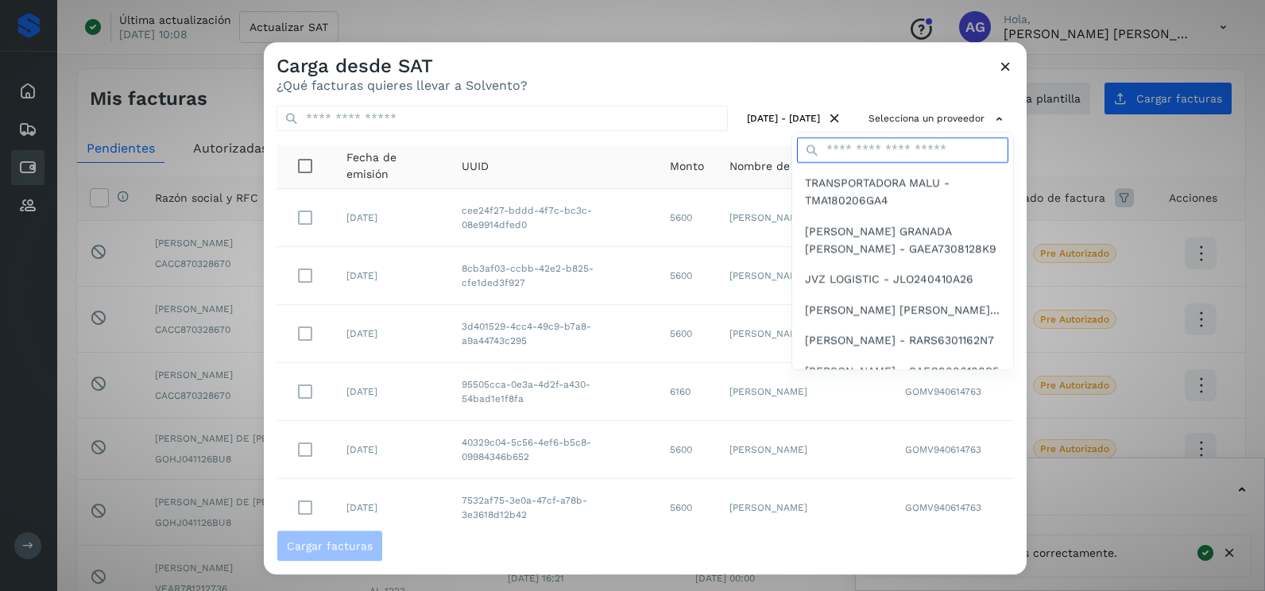
click at [885, 161] on input "text" at bounding box center [902, 149] width 211 height 25
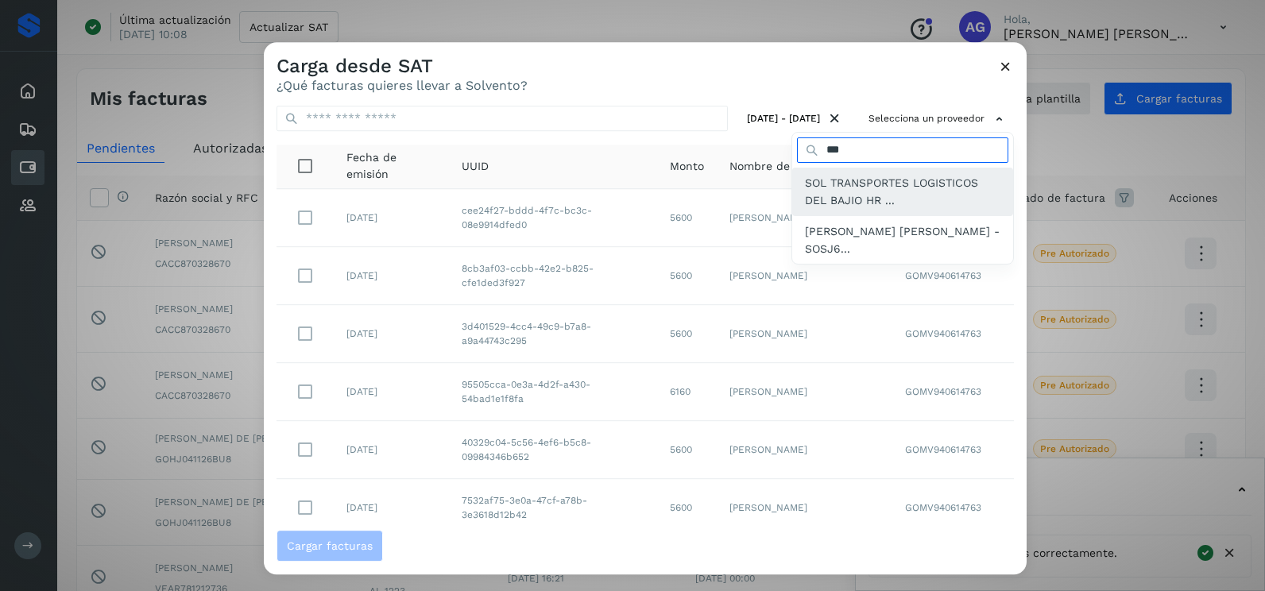
type input "***"
click at [892, 181] on span "SOL TRANSPORTES LOGISTICOS DEL BAJIO HR ..." at bounding box center [903, 192] width 196 height 36
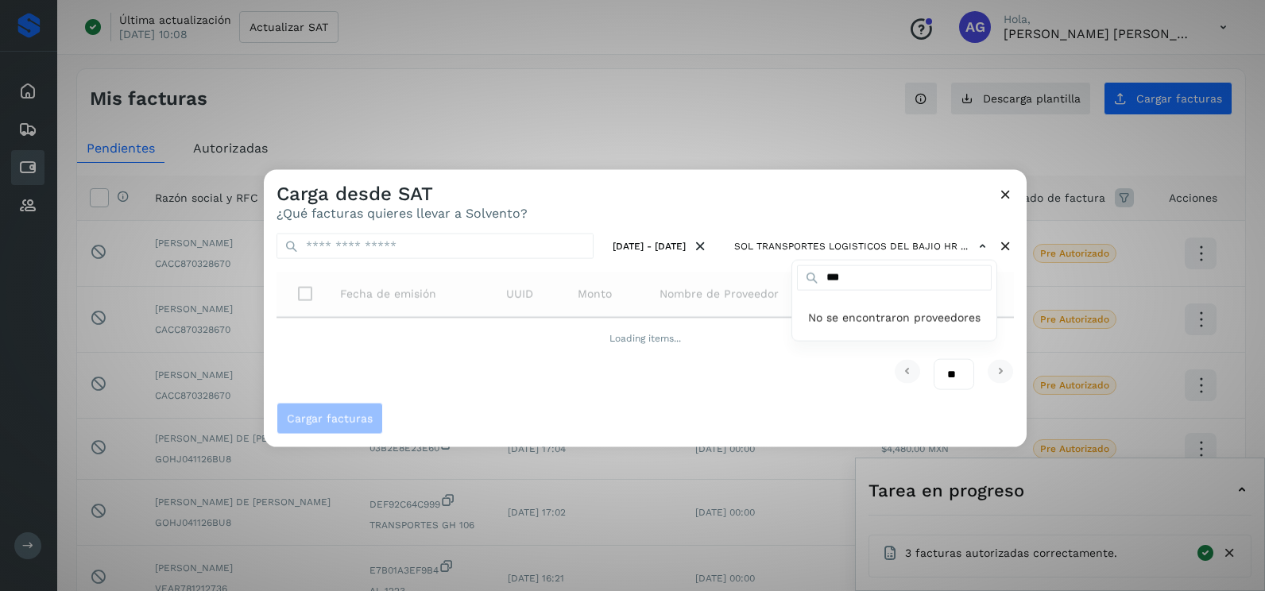
click at [594, 194] on div at bounding box center [896, 465] width 1265 height 591
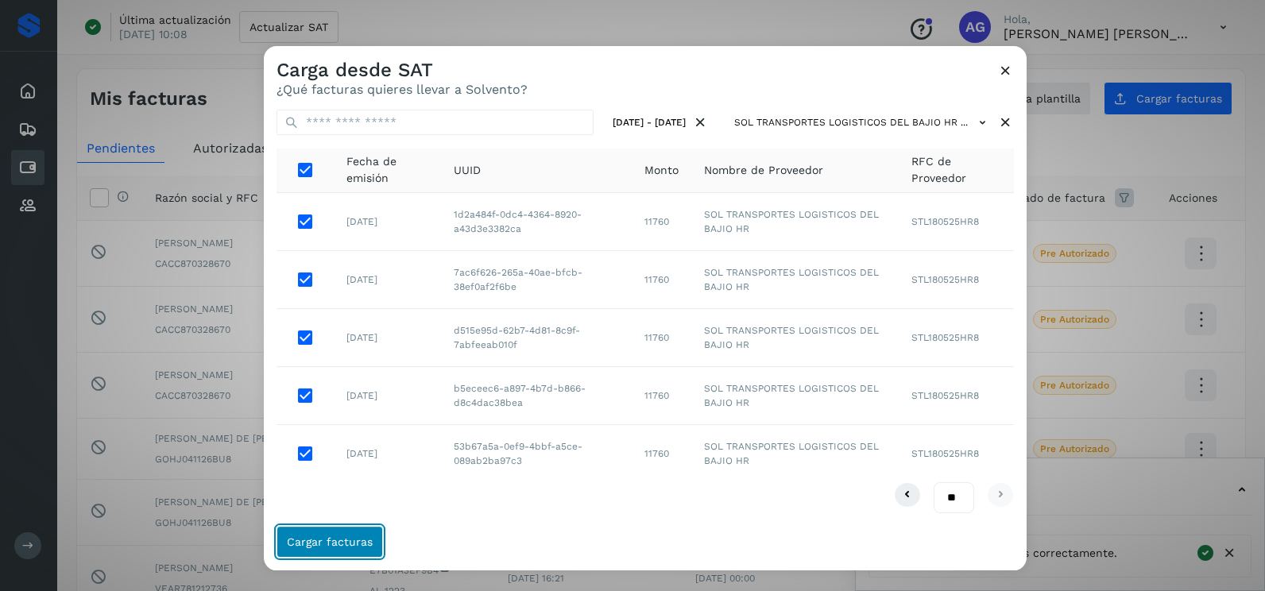
click at [324, 540] on span "Cargar facturas" at bounding box center [330, 541] width 86 height 11
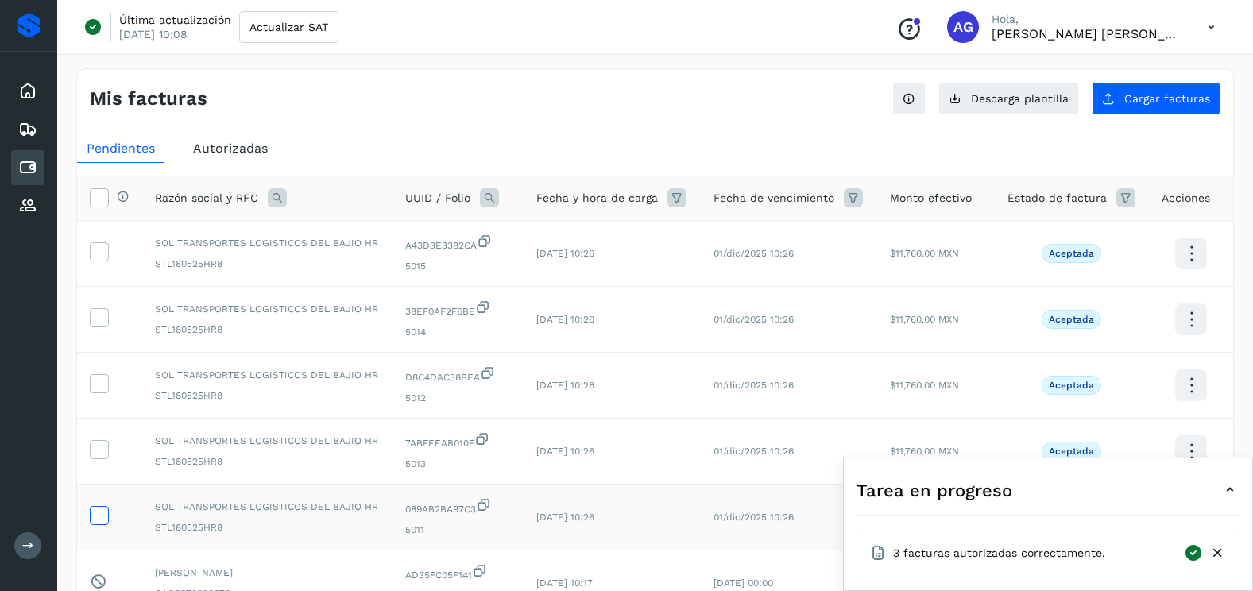
click at [96, 511] on icon at bounding box center [99, 514] width 17 height 17
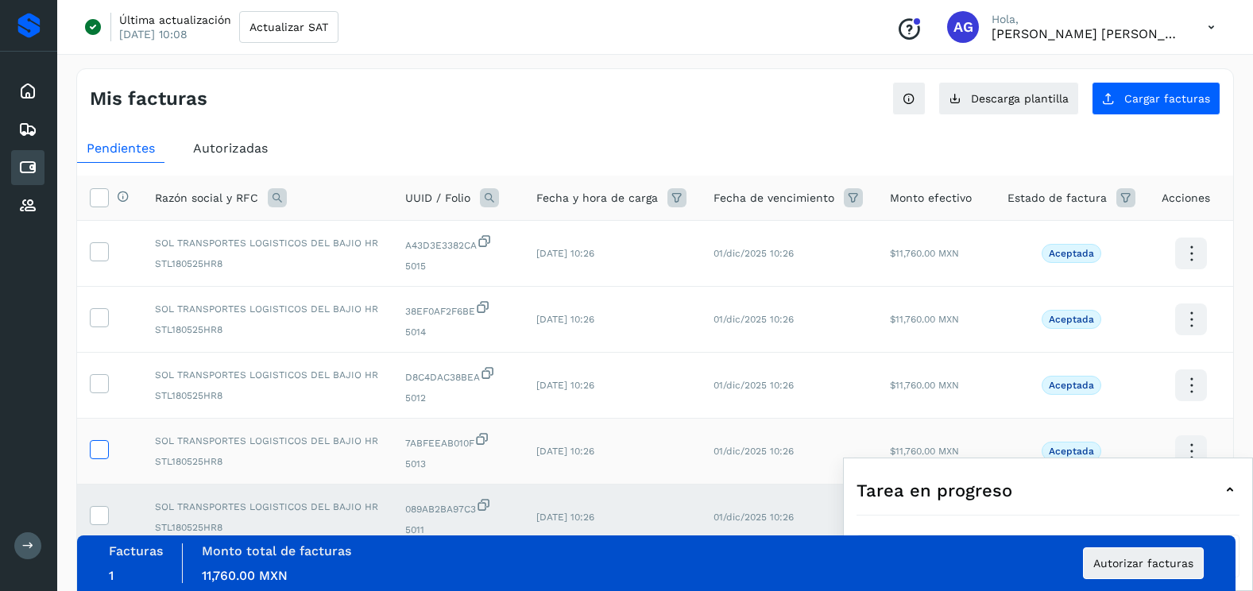
click at [103, 447] on icon at bounding box center [99, 448] width 17 height 17
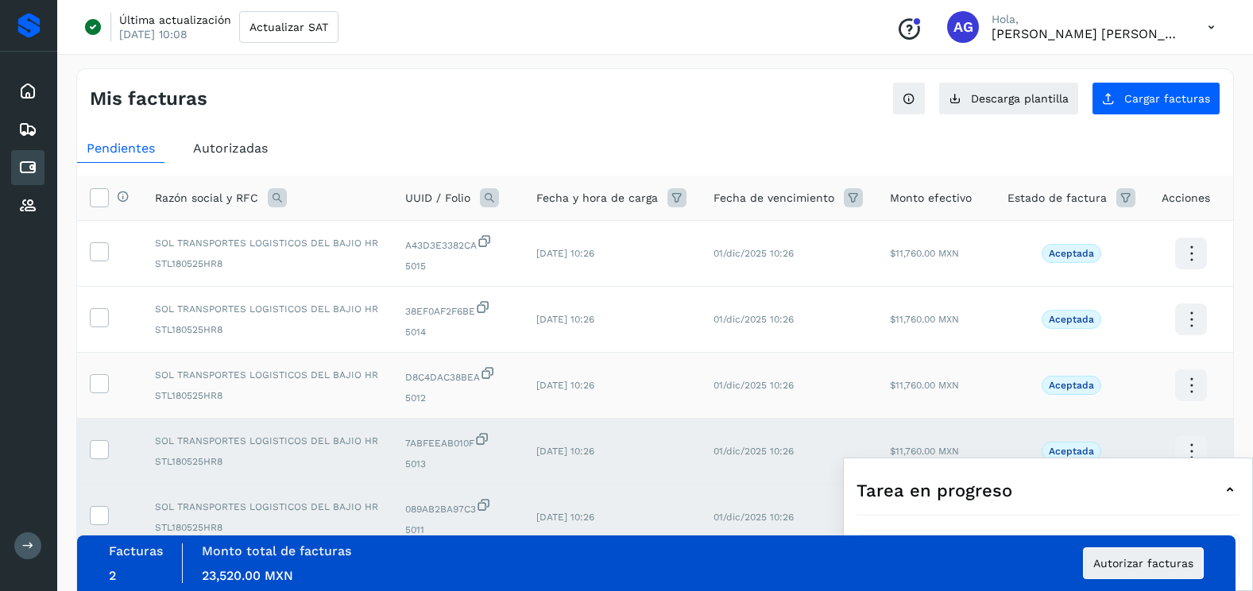
click at [101, 370] on td at bounding box center [109, 386] width 65 height 66
click at [101, 377] on icon at bounding box center [99, 382] width 17 height 17
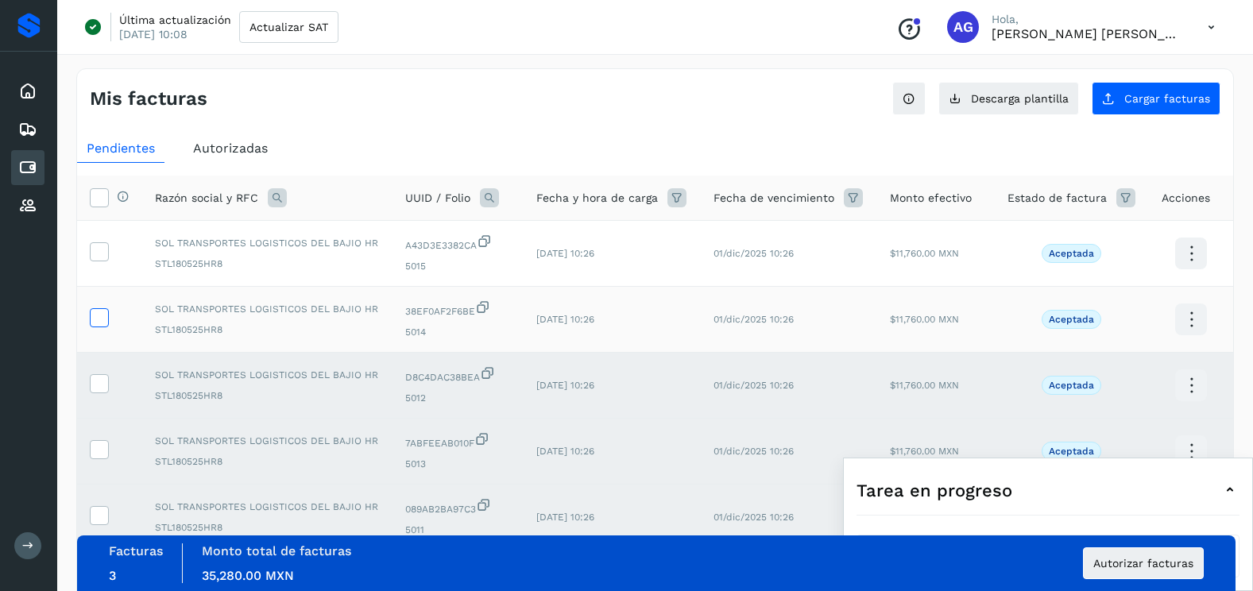
click at [99, 322] on icon at bounding box center [99, 316] width 17 height 17
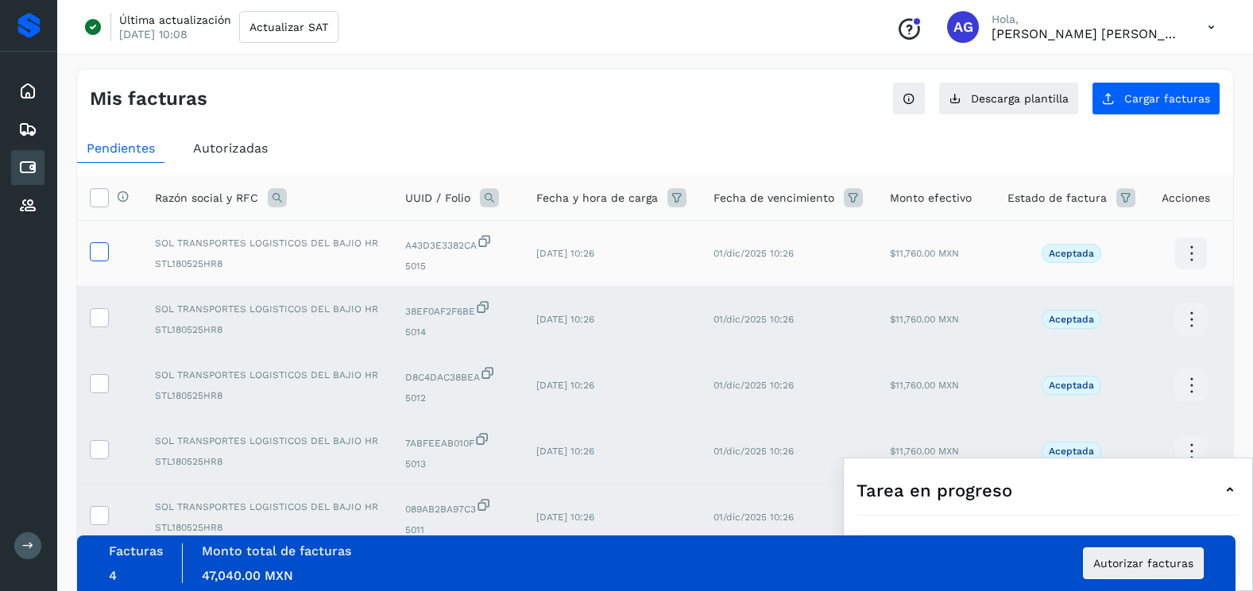
click at [95, 259] on span at bounding box center [99, 255] width 17 height 11
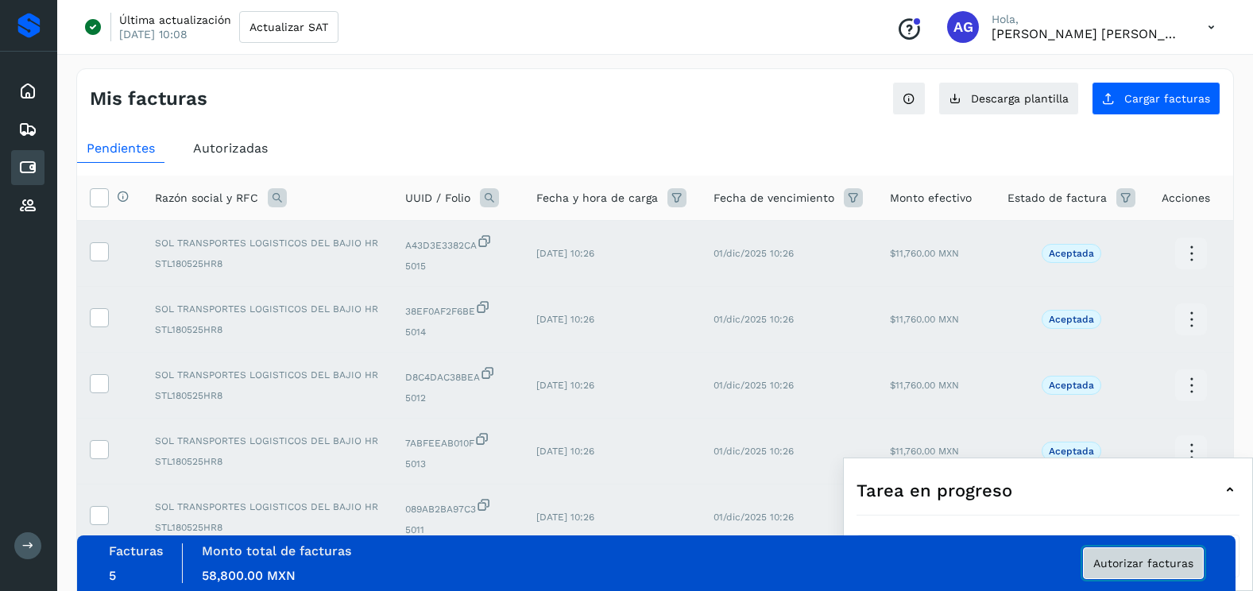
click at [1157, 577] on button "Autorizar facturas" at bounding box center [1143, 564] width 121 height 32
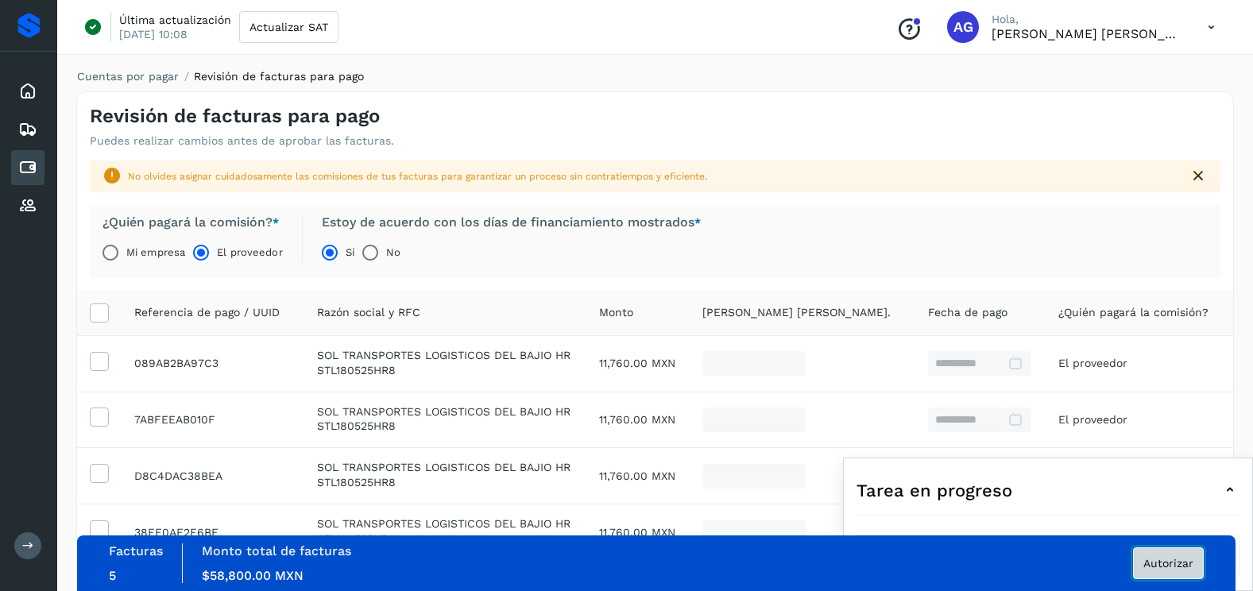
click at [1181, 575] on button "Autorizar" at bounding box center [1168, 564] width 71 height 32
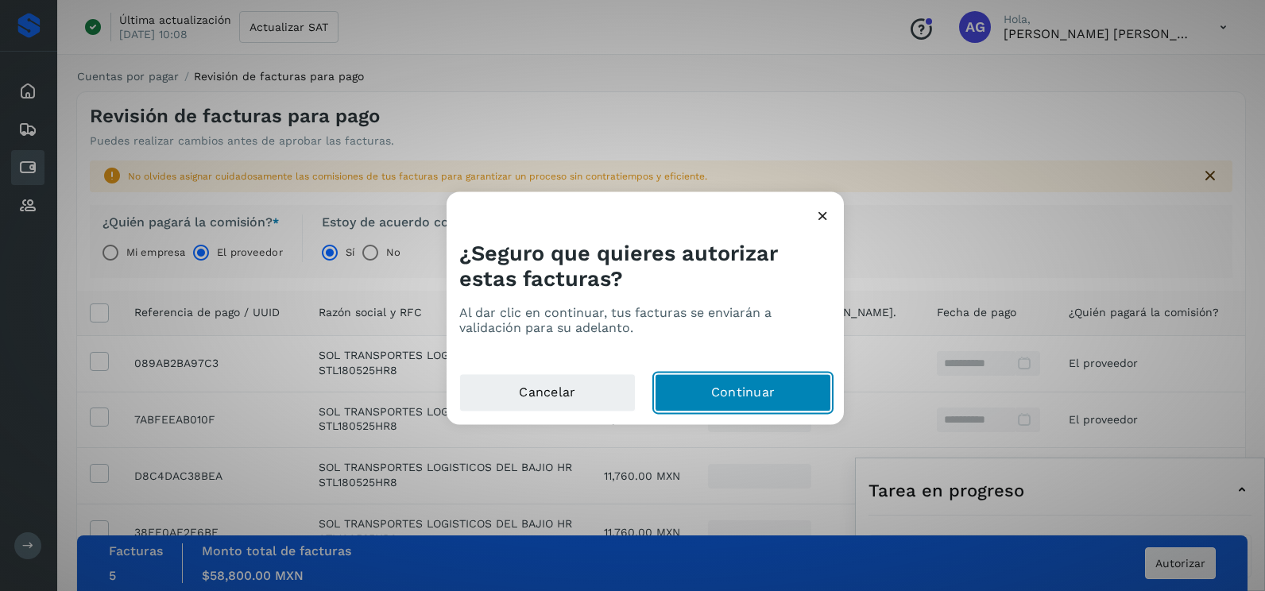
click at [780, 381] on button "Continuar" at bounding box center [743, 393] width 176 height 38
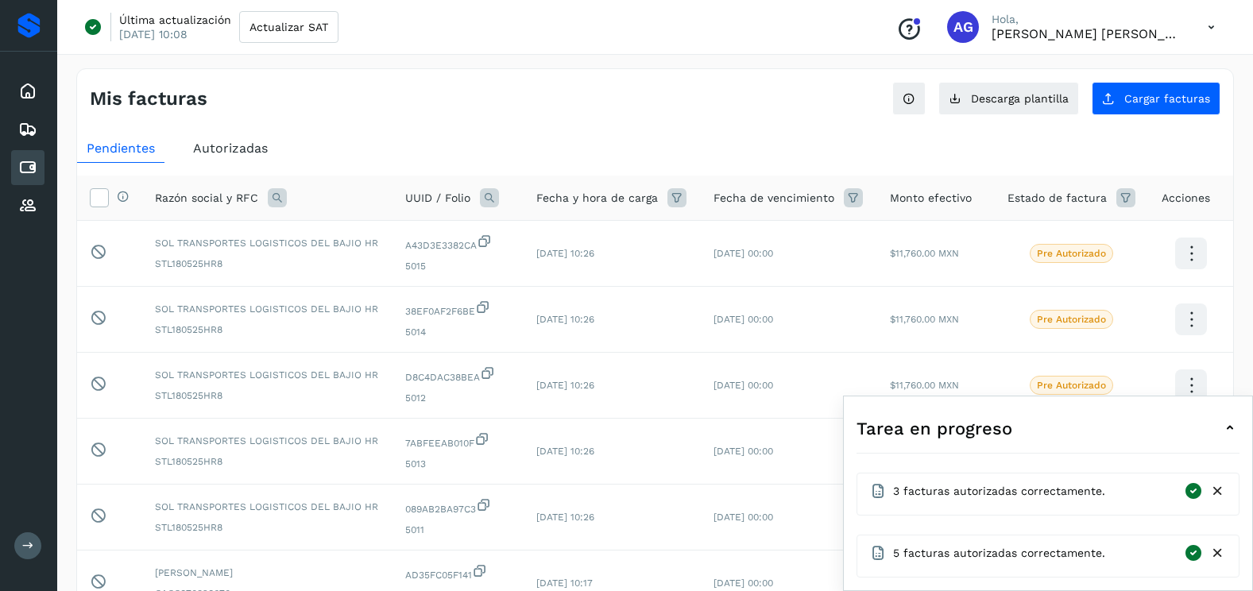
click at [1229, 428] on icon at bounding box center [1230, 428] width 19 height 19
